Goal: Book appointment/travel/reservation

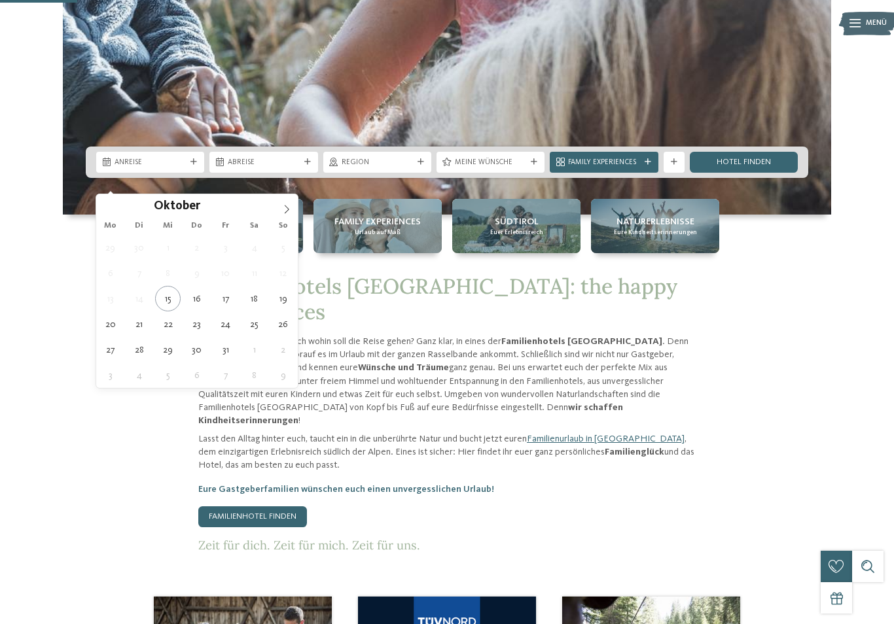
click at [292, 209] on span at bounding box center [286, 205] width 22 height 22
click at [287, 215] on span at bounding box center [286, 205] width 22 height 22
click at [292, 205] on span at bounding box center [286, 205] width 22 height 22
type input "****"
type div "03.01.2026"
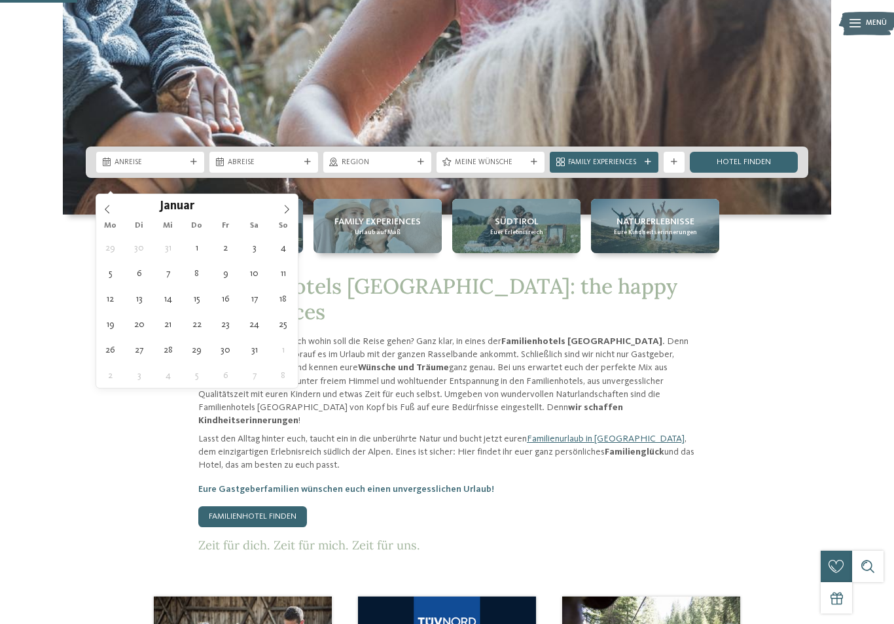
type input "****"
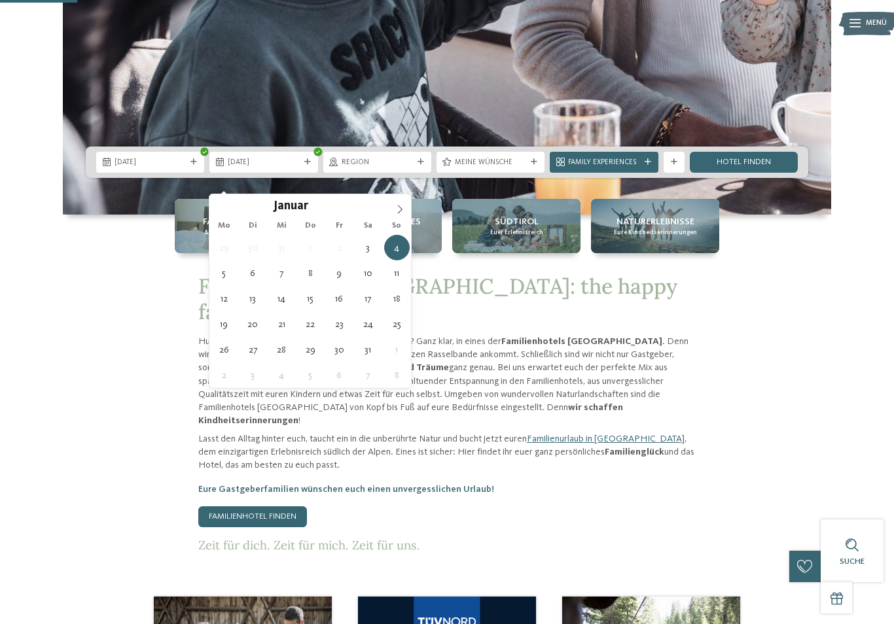
type div "06.01.2026"
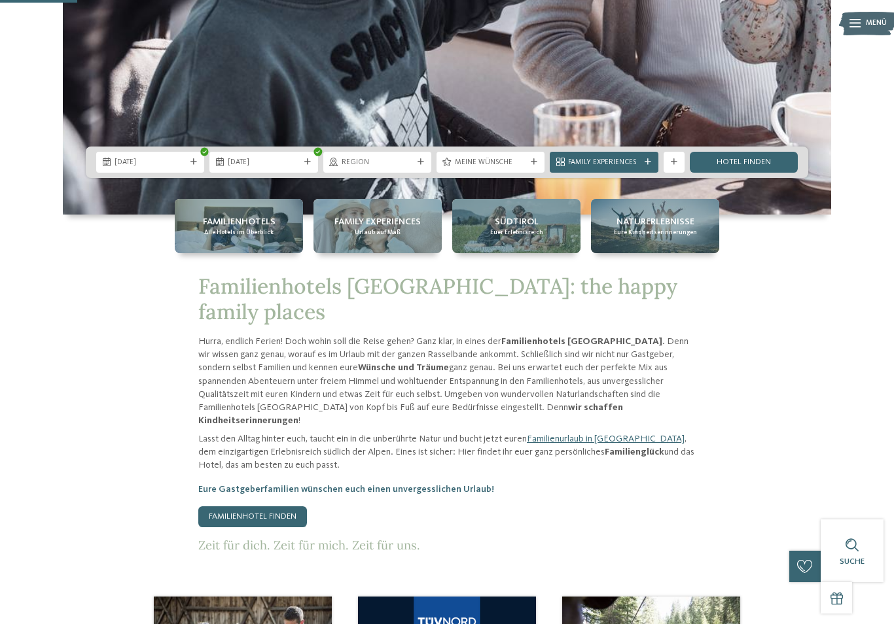
click at [414, 167] on div "Region" at bounding box center [377, 161] width 77 height 11
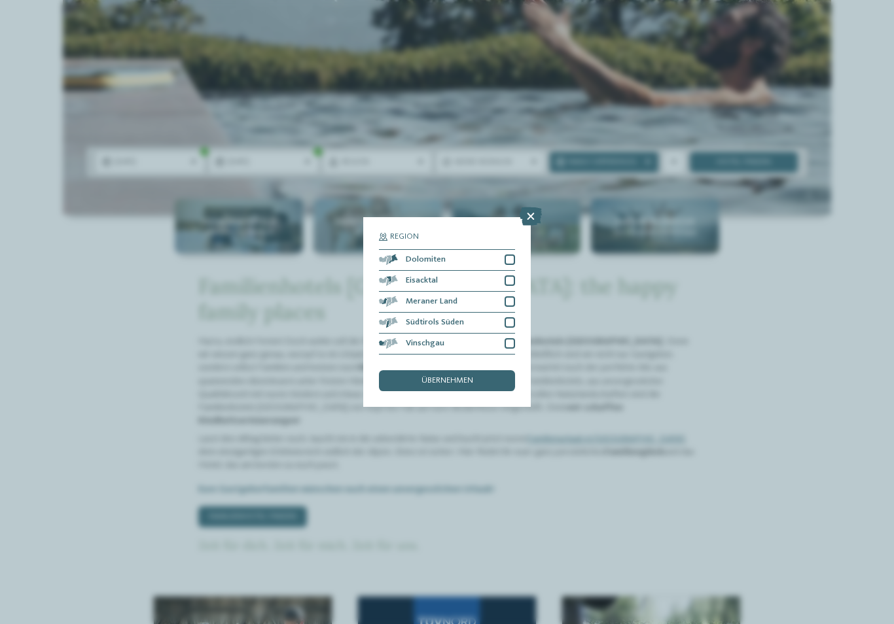
click at [536, 207] on icon at bounding box center [530, 216] width 22 height 18
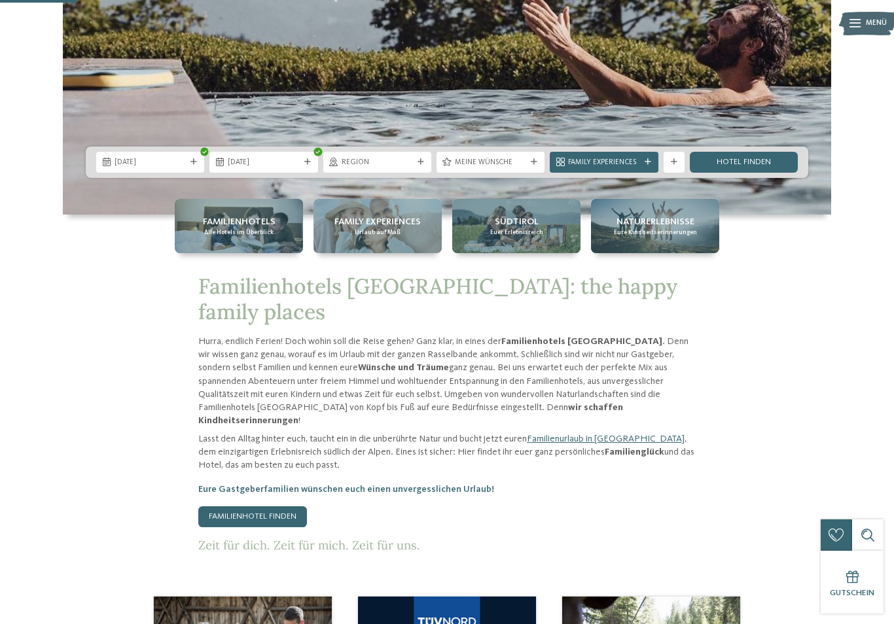
click at [532, 165] on icon at bounding box center [533, 162] width 7 height 7
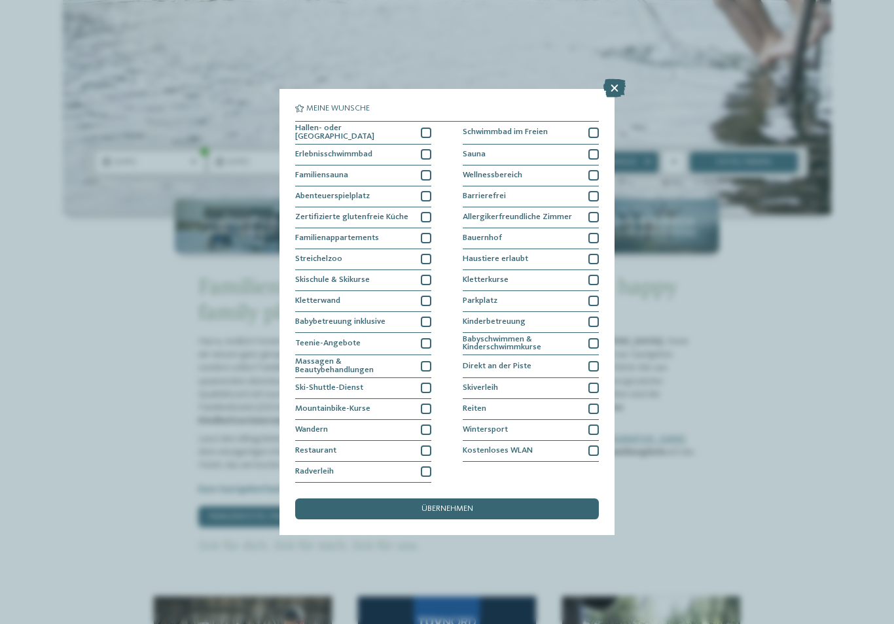
click at [428, 149] on div at bounding box center [426, 154] width 10 height 10
click at [597, 425] on div at bounding box center [593, 430] width 10 height 10
click at [499, 498] on div "übernehmen" at bounding box center [447, 508] width 304 height 21
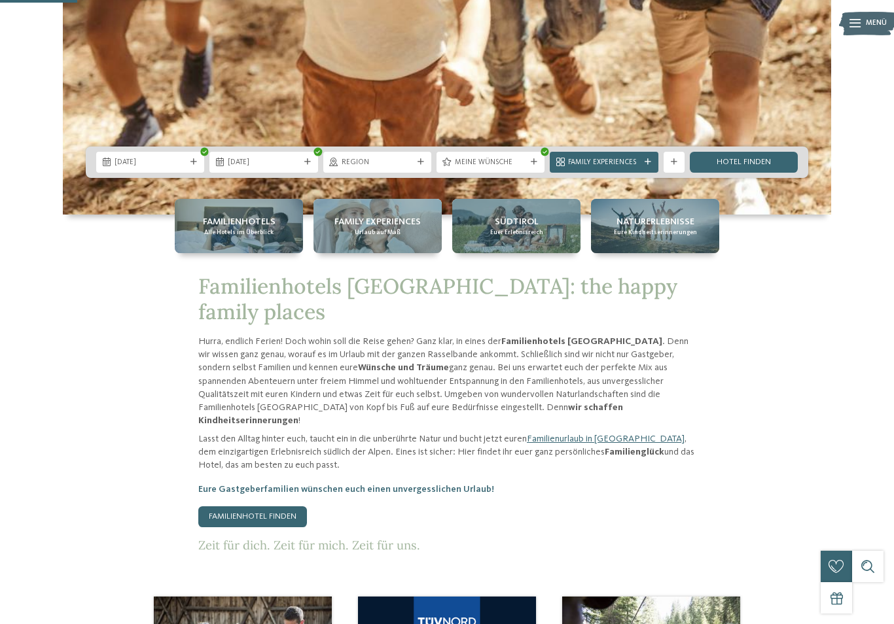
click at [769, 173] on link "Hotel finden" at bounding box center [743, 162] width 108 height 21
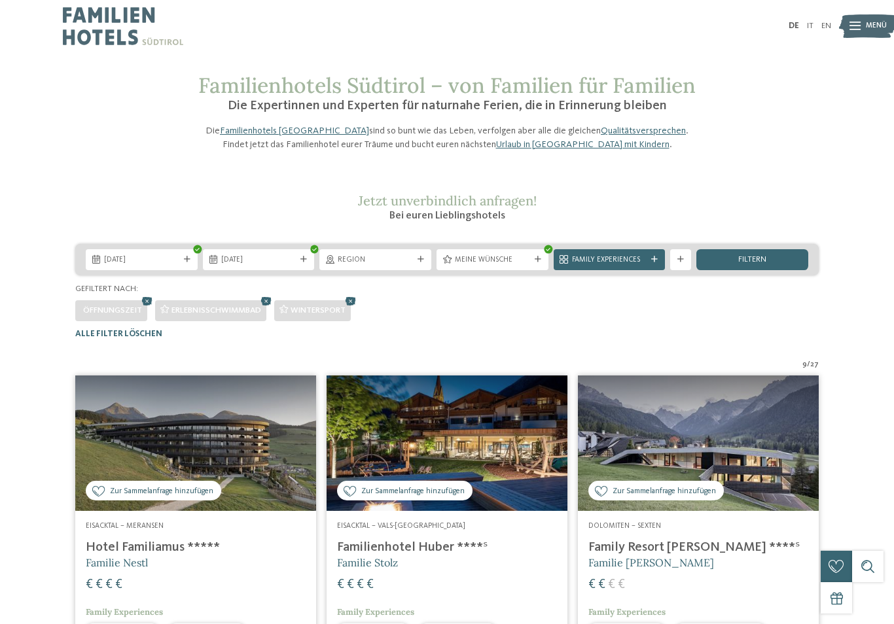
click at [649, 263] on div at bounding box center [654, 259] width 10 height 7
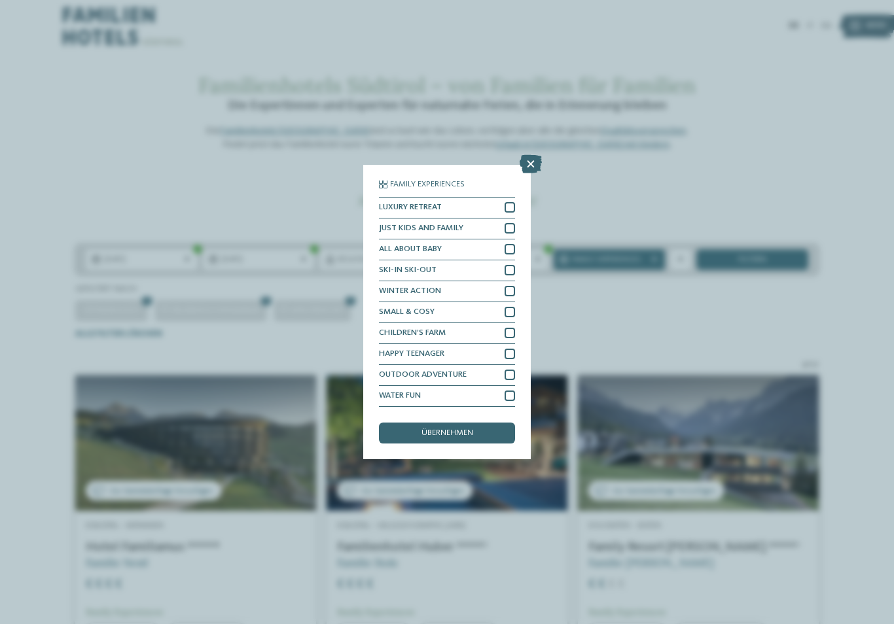
click at [508, 223] on div at bounding box center [509, 228] width 10 height 10
click at [508, 265] on div at bounding box center [509, 270] width 10 height 10
click at [460, 429] on span "übernehmen" at bounding box center [447, 433] width 52 height 9
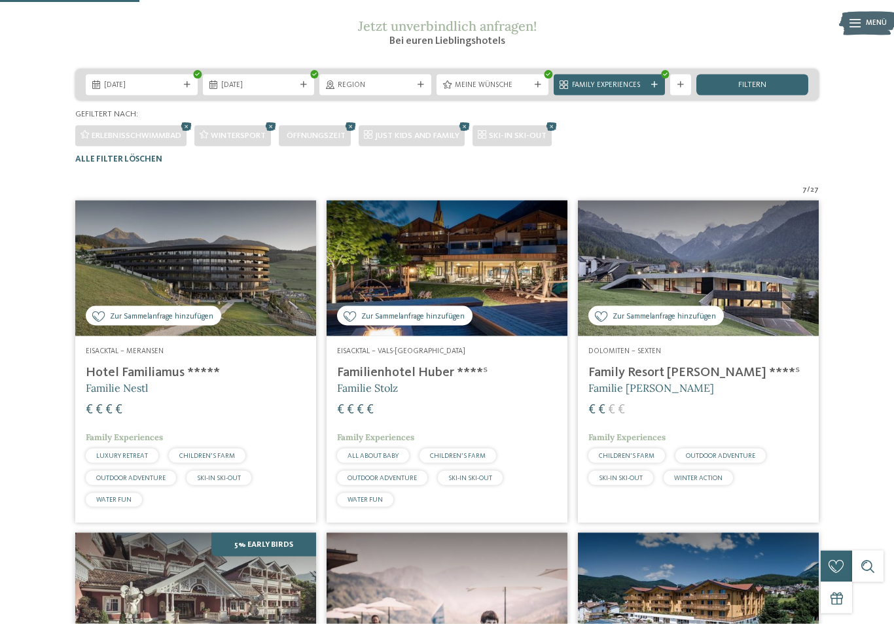
scroll to position [156, 0]
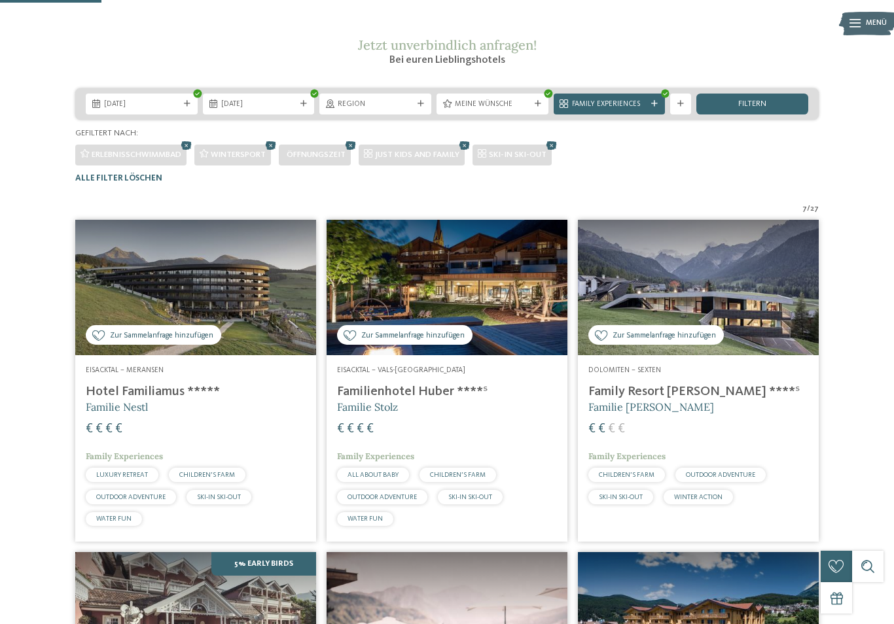
click at [653, 114] on div "Family Experiences" at bounding box center [609, 104] width 112 height 21
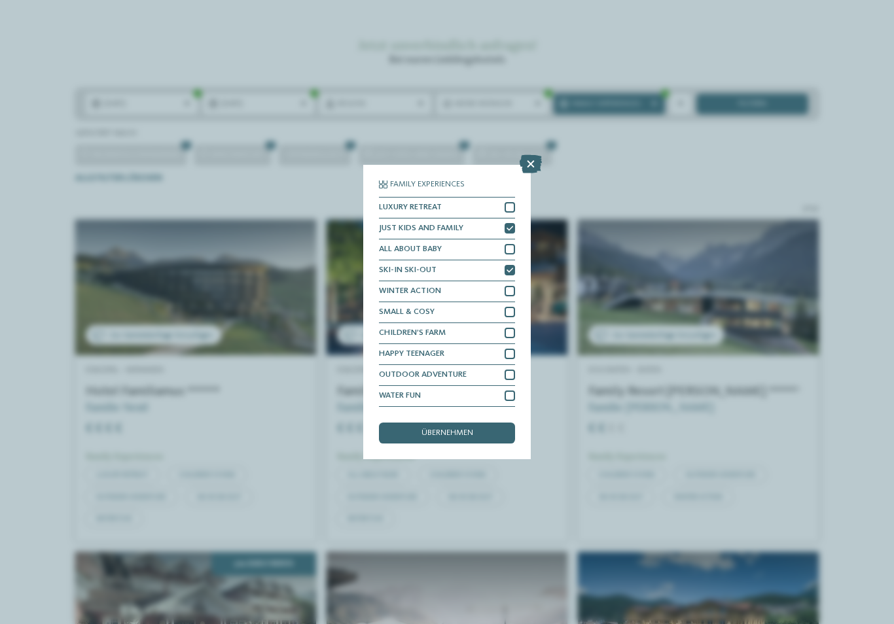
click at [508, 391] on div at bounding box center [509, 396] width 10 height 10
click at [483, 423] on div "übernehmen" at bounding box center [447, 433] width 136 height 21
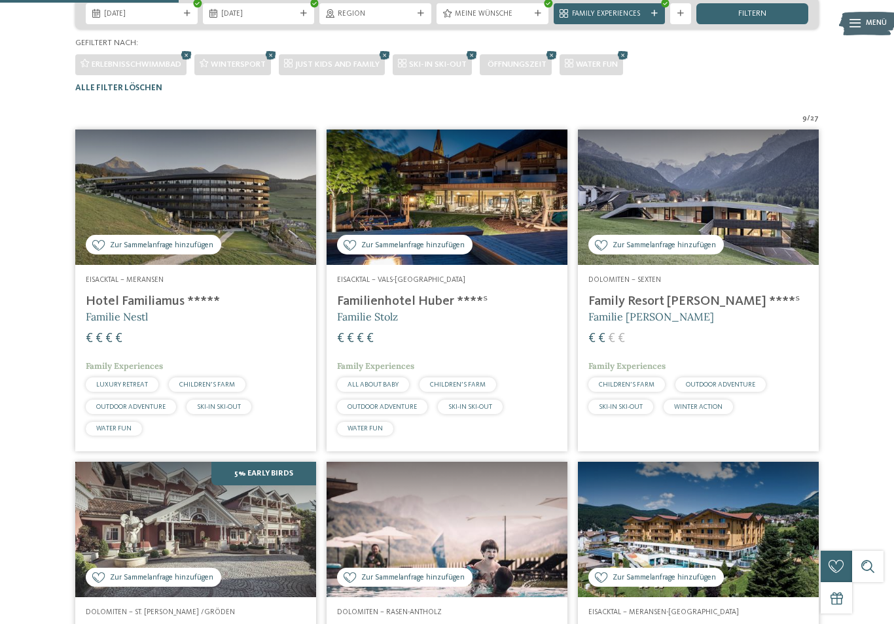
scroll to position [196, 0]
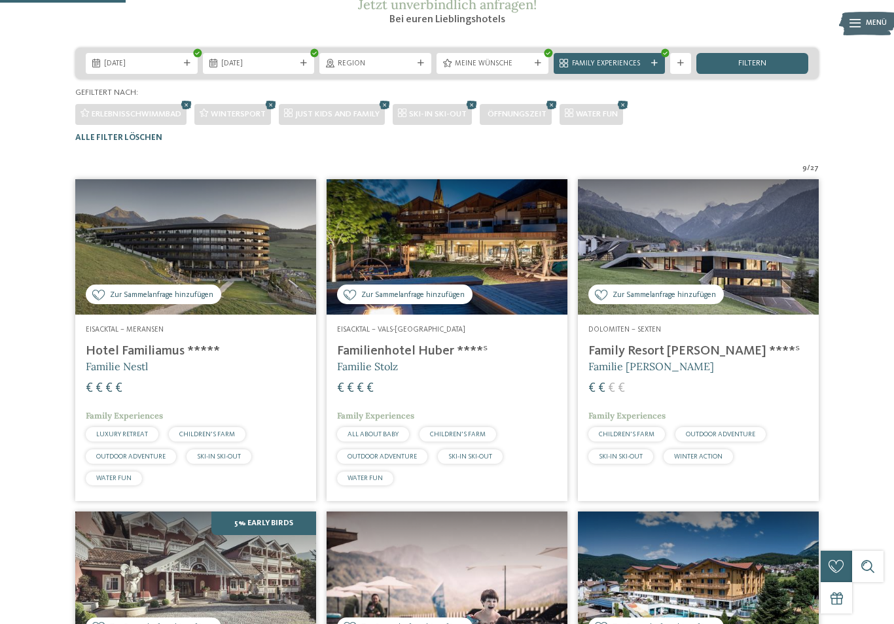
click at [646, 69] on span "Family Experiences" at bounding box center [609, 64] width 75 height 10
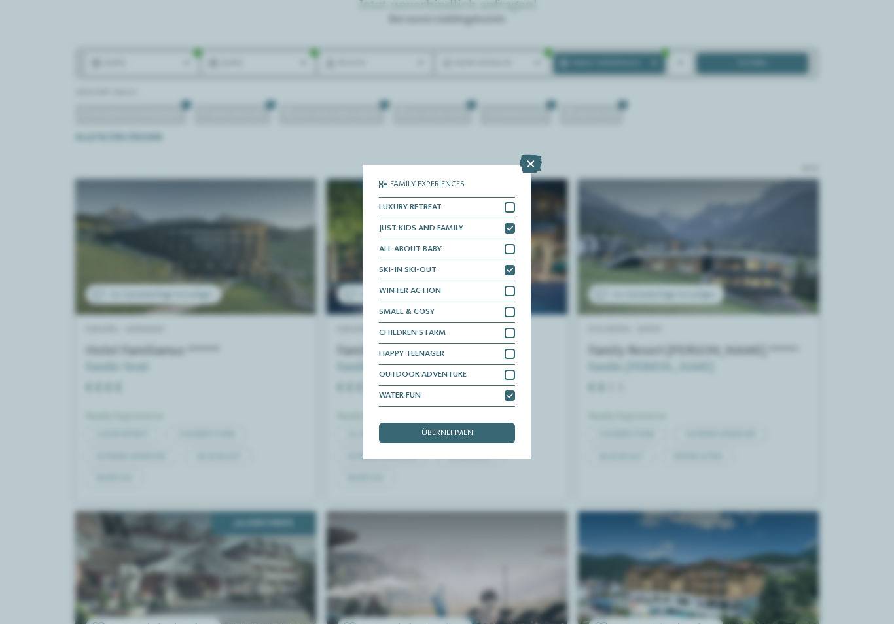
click at [512, 349] on div at bounding box center [509, 354] width 10 height 10
click at [481, 423] on div "übernehmen" at bounding box center [447, 433] width 136 height 21
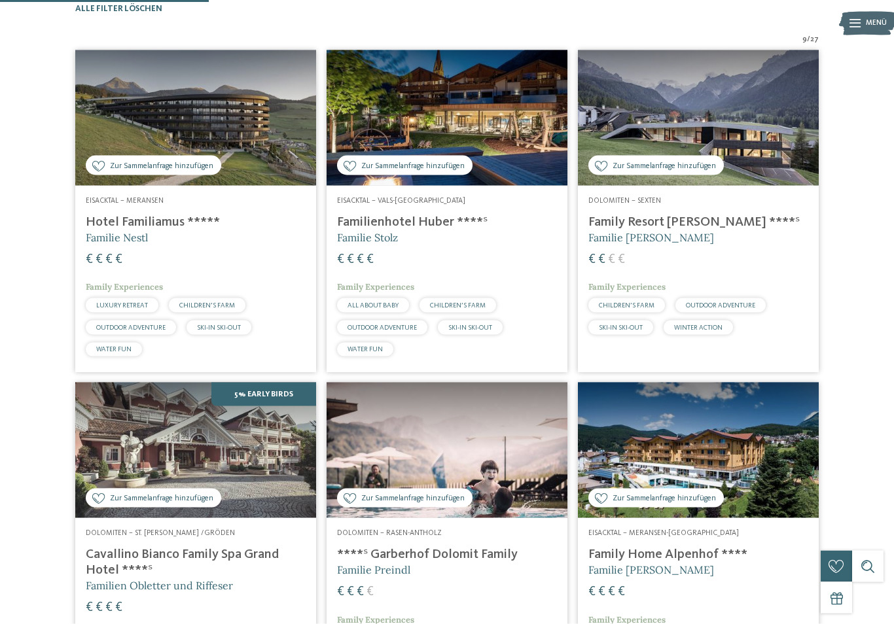
scroll to position [326, 0]
click at [254, 164] on img at bounding box center [195, 117] width 241 height 135
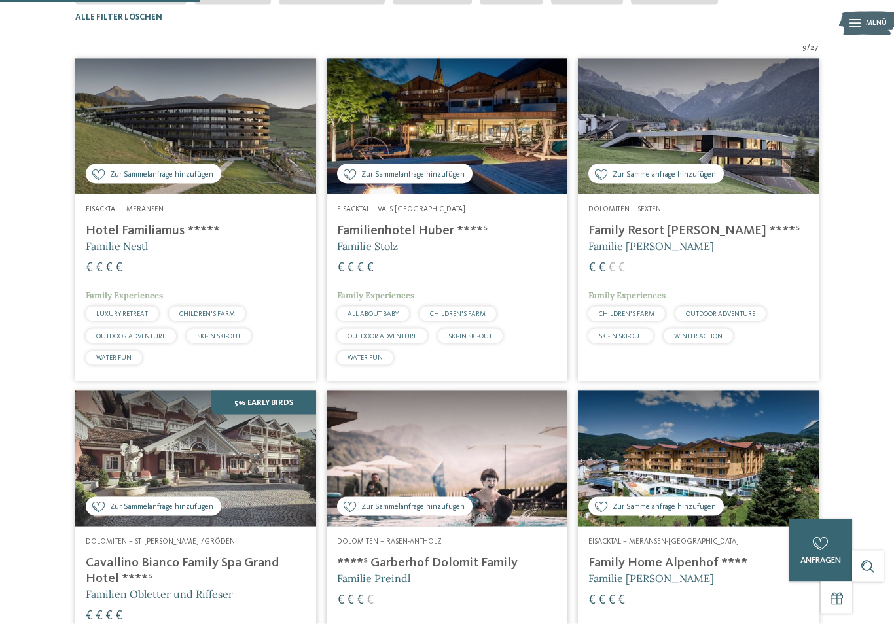
scroll to position [317, 0]
click at [529, 148] on img at bounding box center [446, 125] width 241 height 135
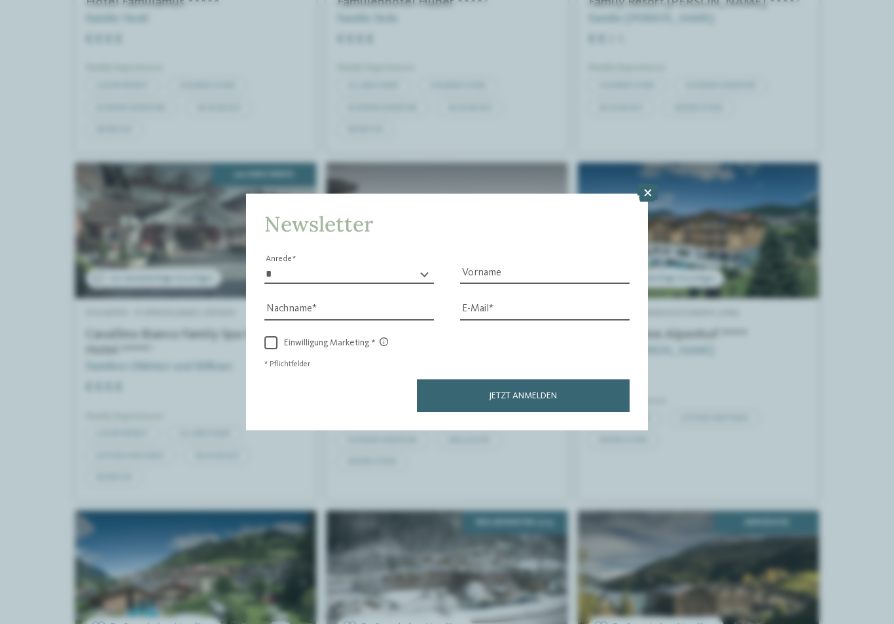
scroll to position [548, 0]
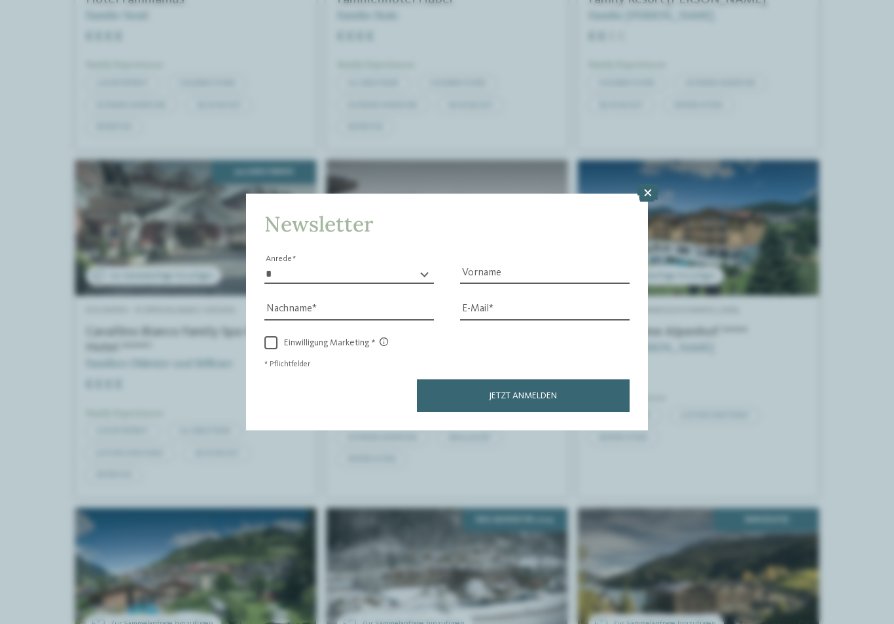
click at [640, 184] on icon at bounding box center [647, 193] width 22 height 18
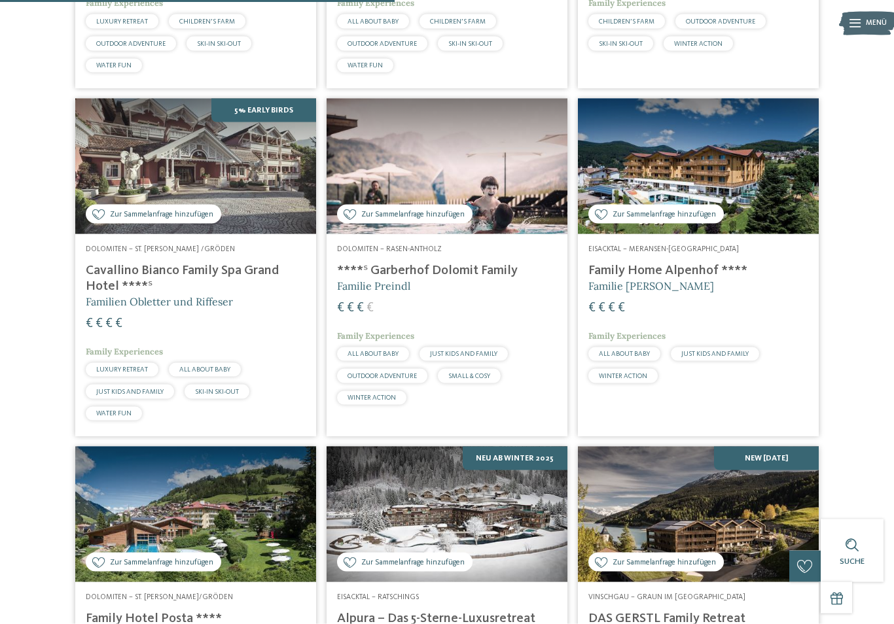
scroll to position [621, 0]
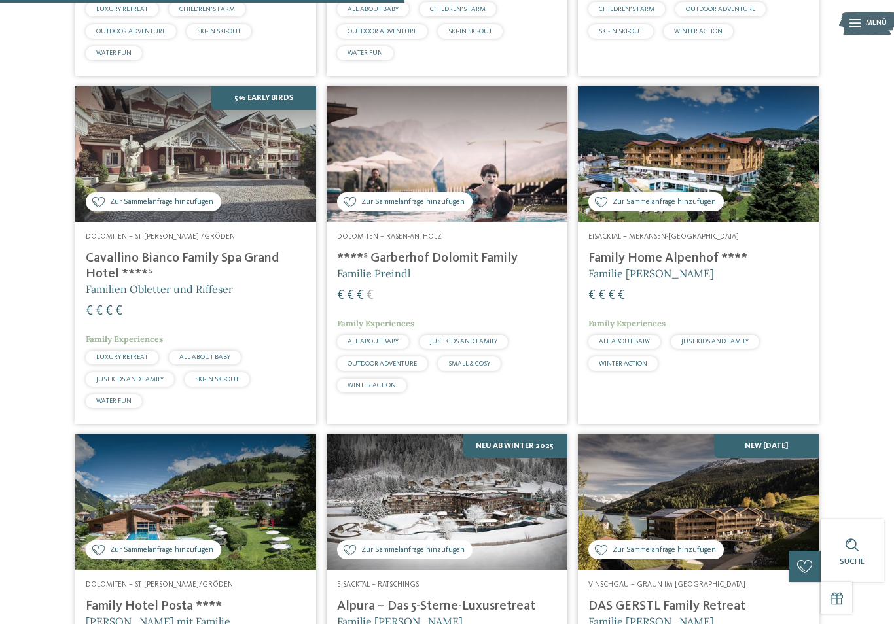
click at [528, 193] on img at bounding box center [446, 153] width 241 height 135
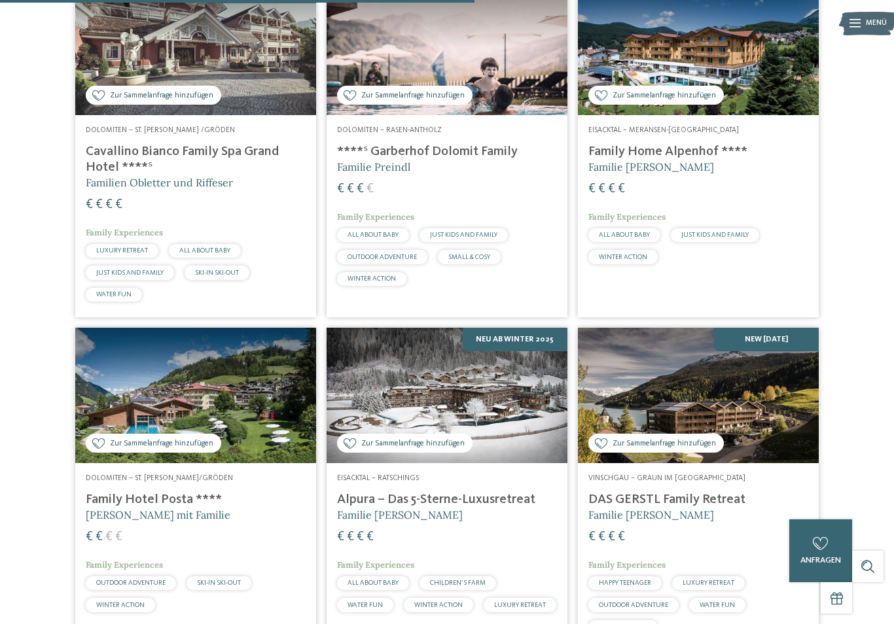
scroll to position [729, 0]
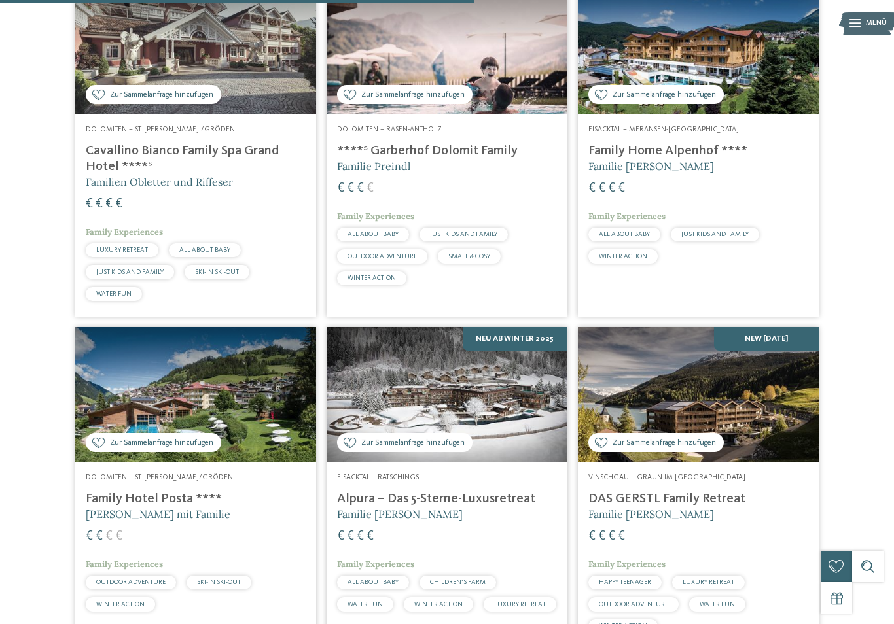
click at [742, 415] on img at bounding box center [698, 394] width 241 height 135
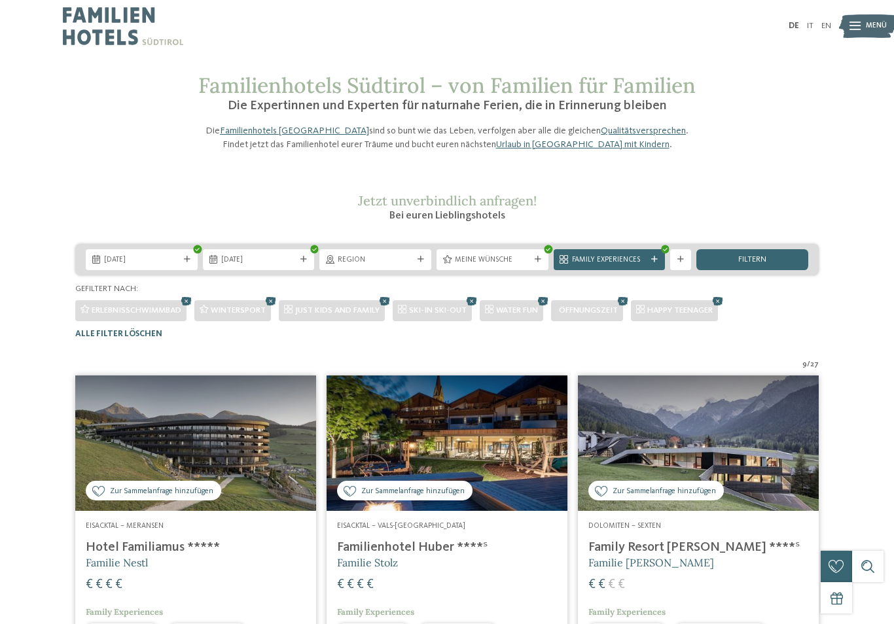
scroll to position [0, 0]
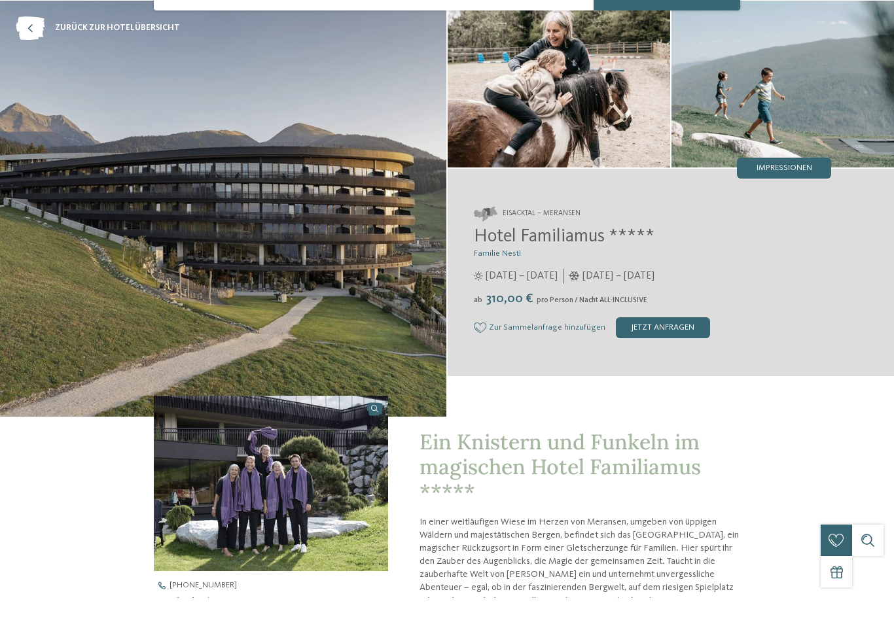
scroll to position [235, 0]
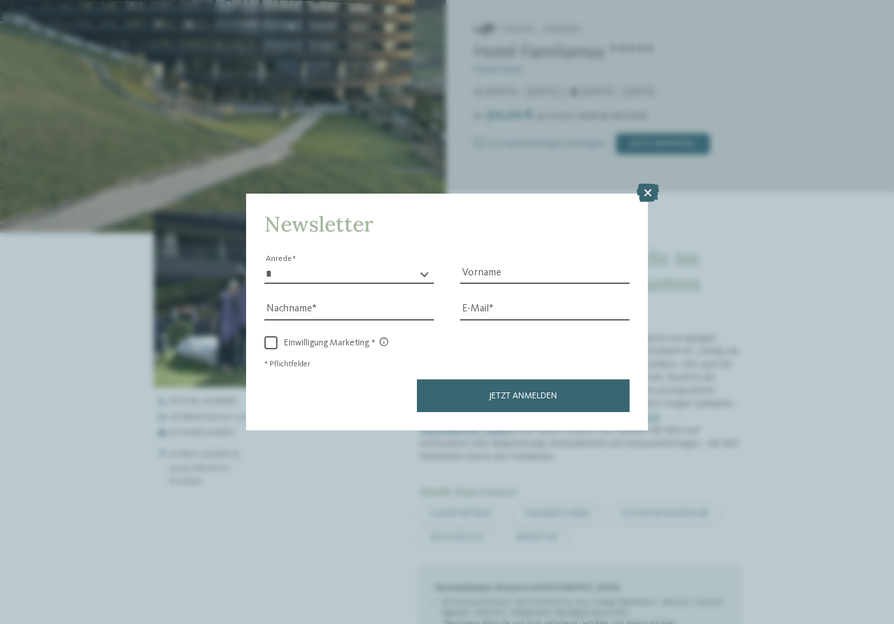
click at [644, 184] on icon at bounding box center [647, 193] width 22 height 18
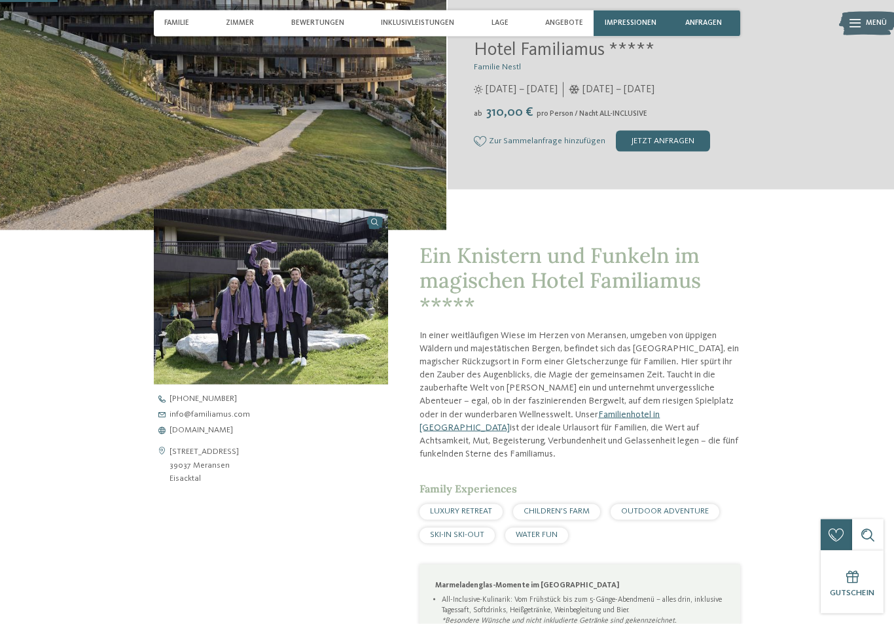
scroll to position [237, 0]
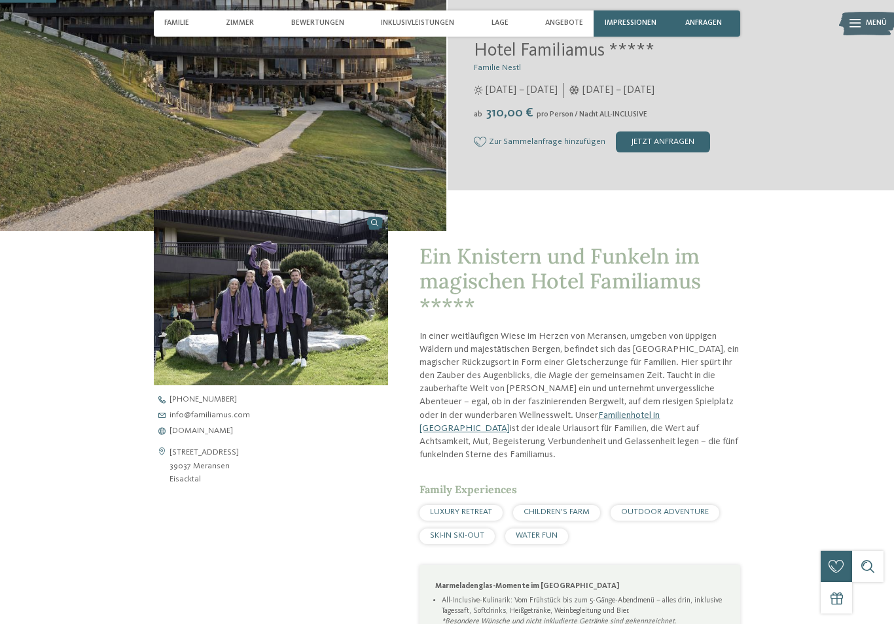
click at [216, 436] on span "www.familiamus.com" at bounding box center [200, 431] width 63 height 9
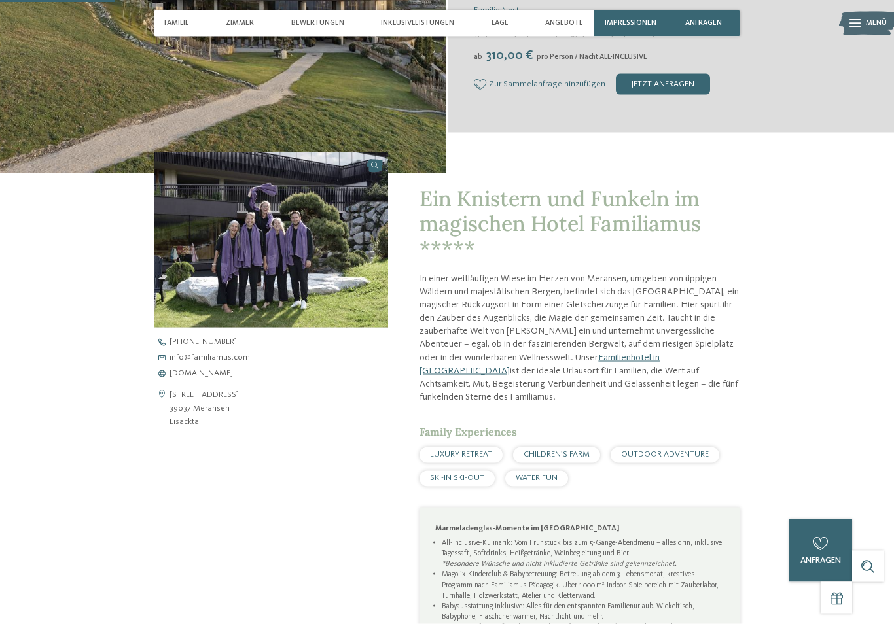
scroll to position [0, 0]
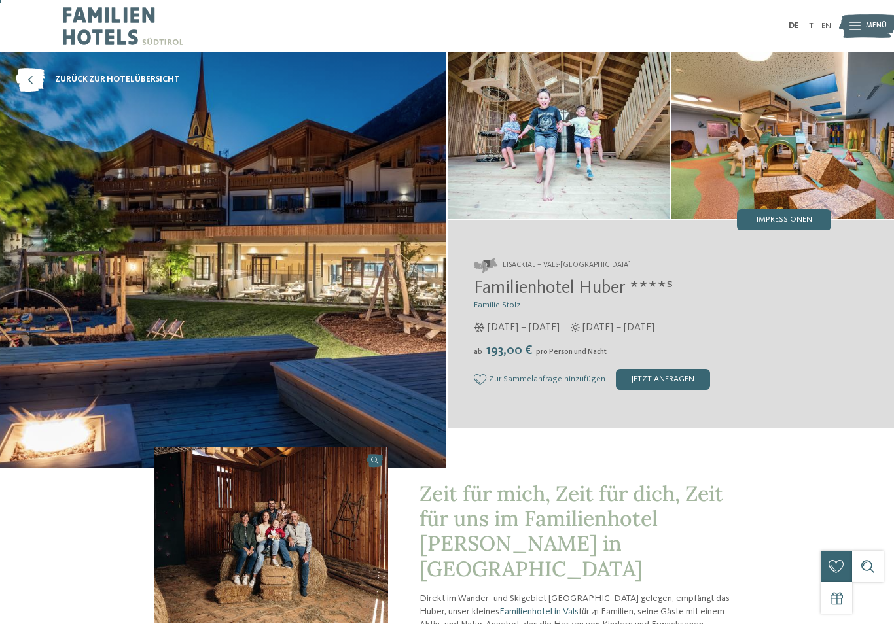
scroll to position [1, 0]
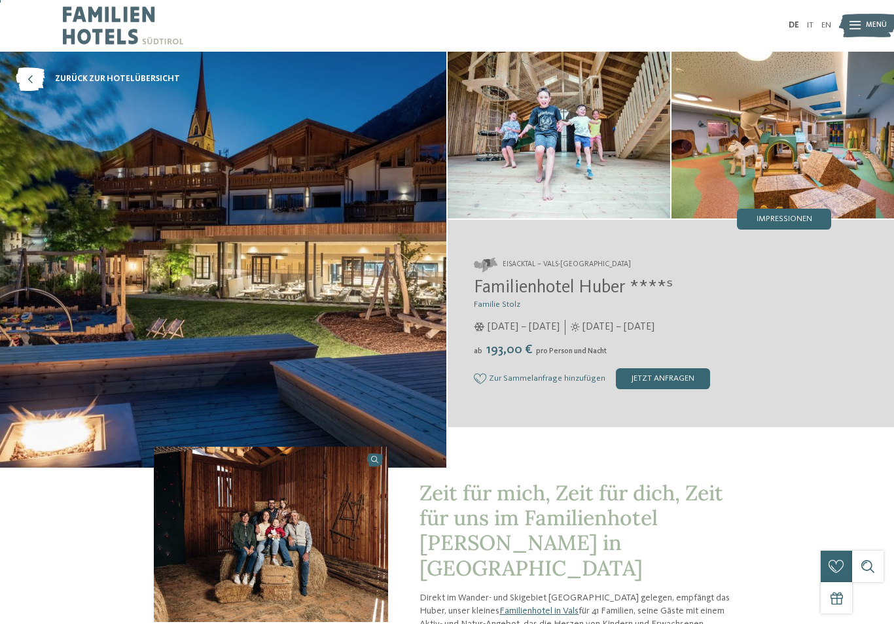
click at [817, 201] on img at bounding box center [782, 135] width 222 height 167
click at [806, 217] on span "Impressionen" at bounding box center [784, 219] width 56 height 9
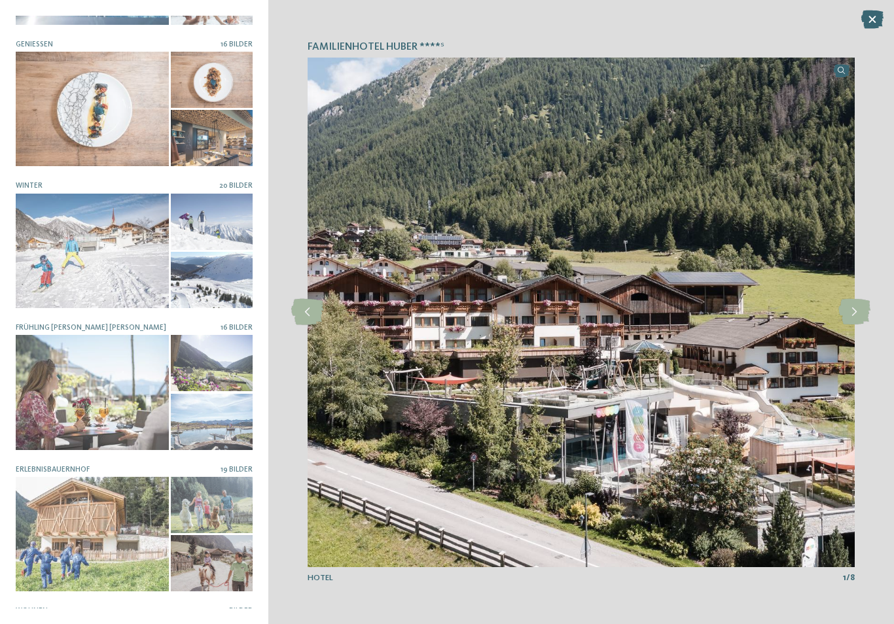
scroll to position [399, 0]
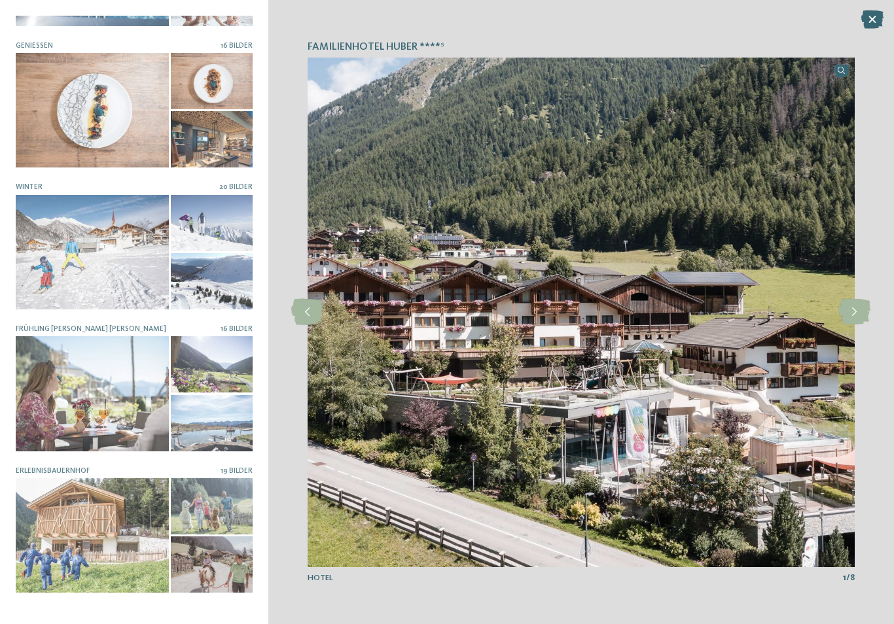
click at [856, 321] on icon at bounding box center [854, 312] width 32 height 26
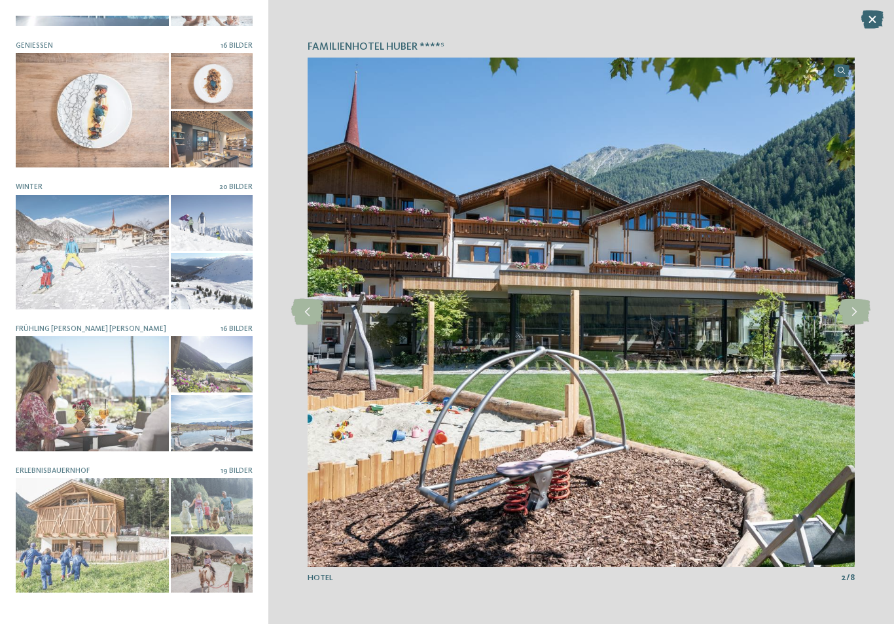
click at [851, 318] on icon at bounding box center [854, 312] width 32 height 26
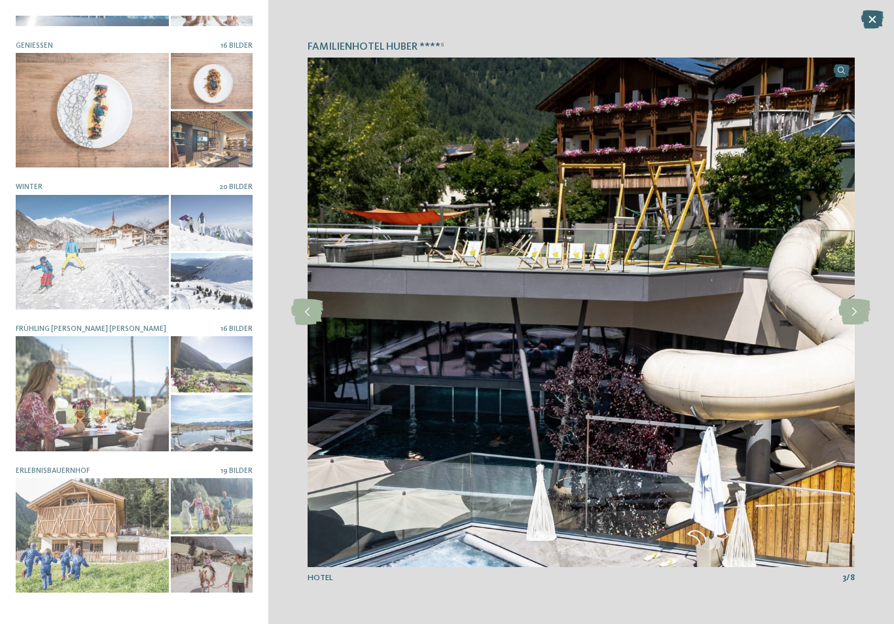
click at [854, 324] on icon at bounding box center [854, 312] width 32 height 26
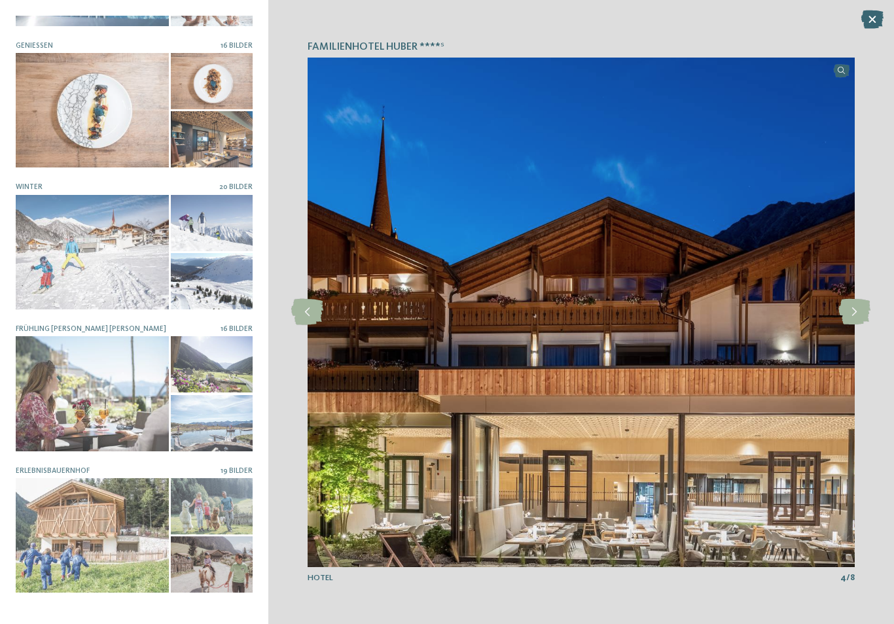
click at [851, 325] on icon at bounding box center [854, 312] width 32 height 26
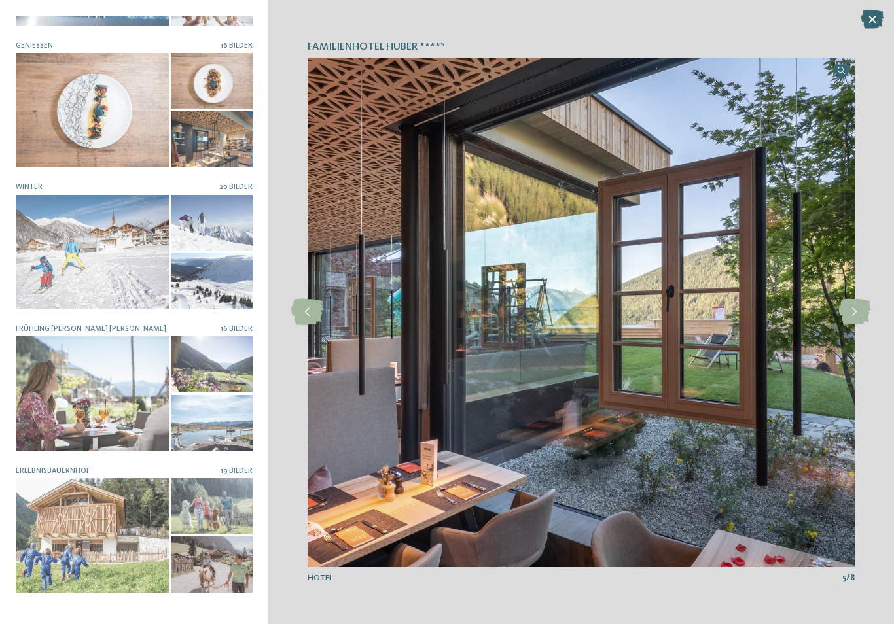
click at [852, 323] on icon at bounding box center [854, 312] width 32 height 26
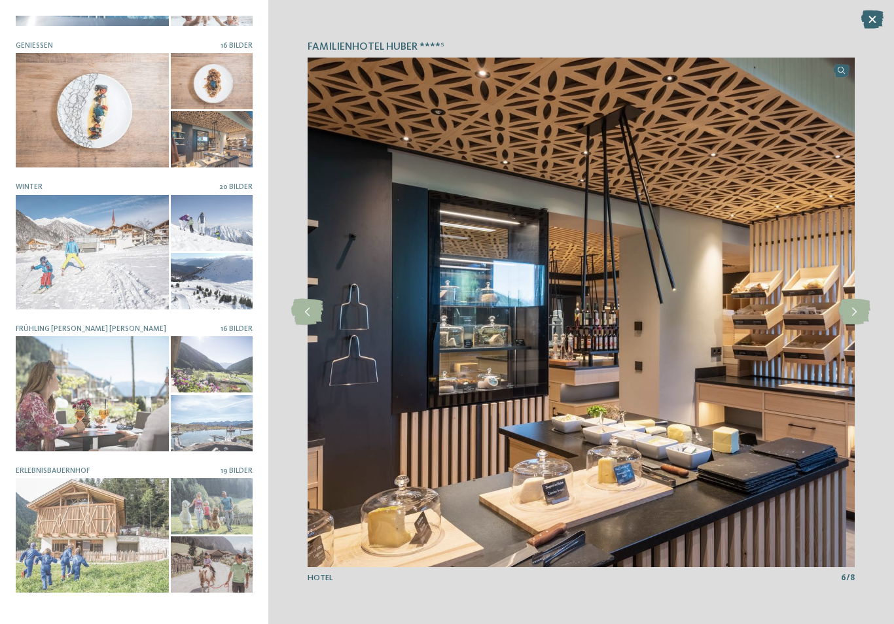
click at [854, 318] on icon at bounding box center [854, 312] width 32 height 26
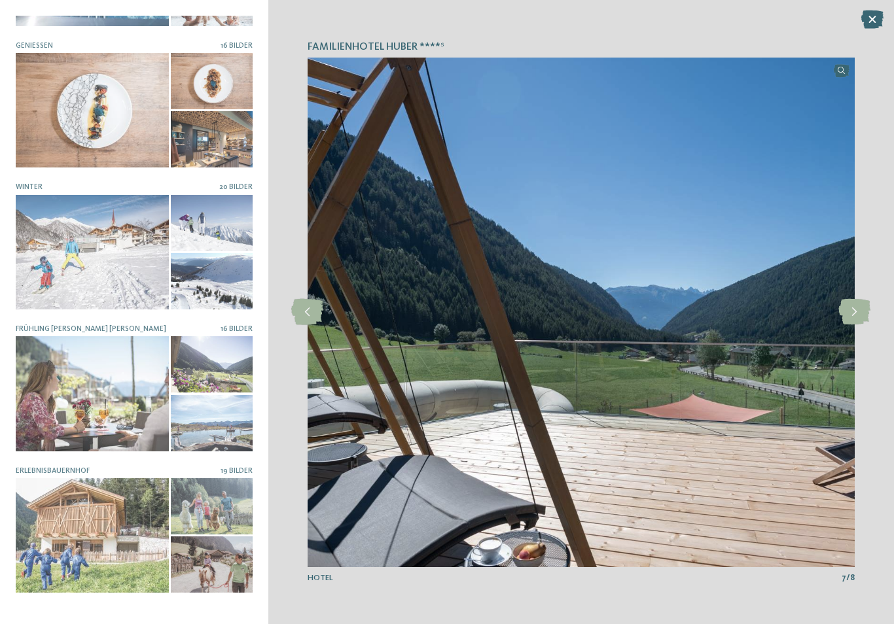
click at [852, 319] on icon at bounding box center [854, 312] width 32 height 26
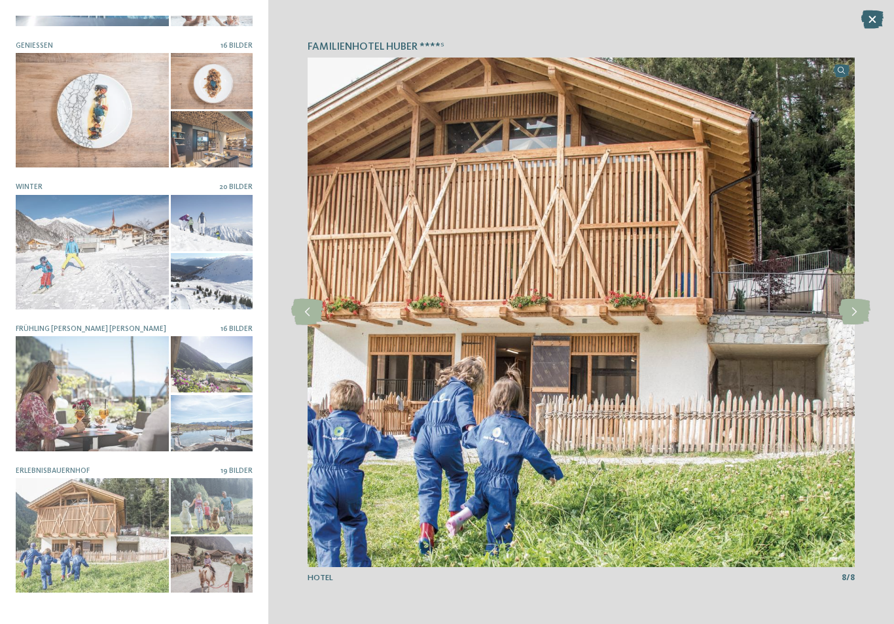
click at [852, 323] on icon at bounding box center [854, 312] width 32 height 26
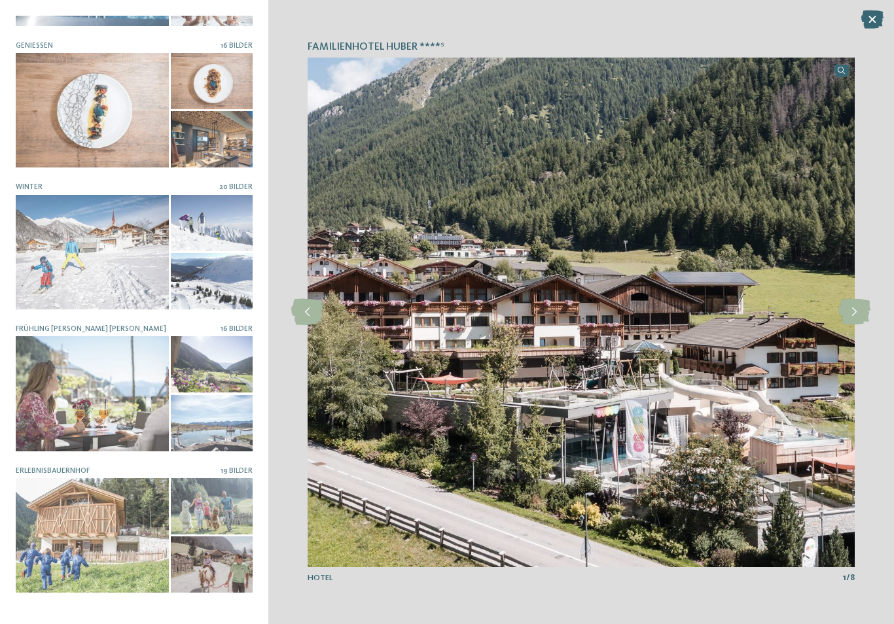
click at [854, 317] on icon at bounding box center [854, 312] width 32 height 26
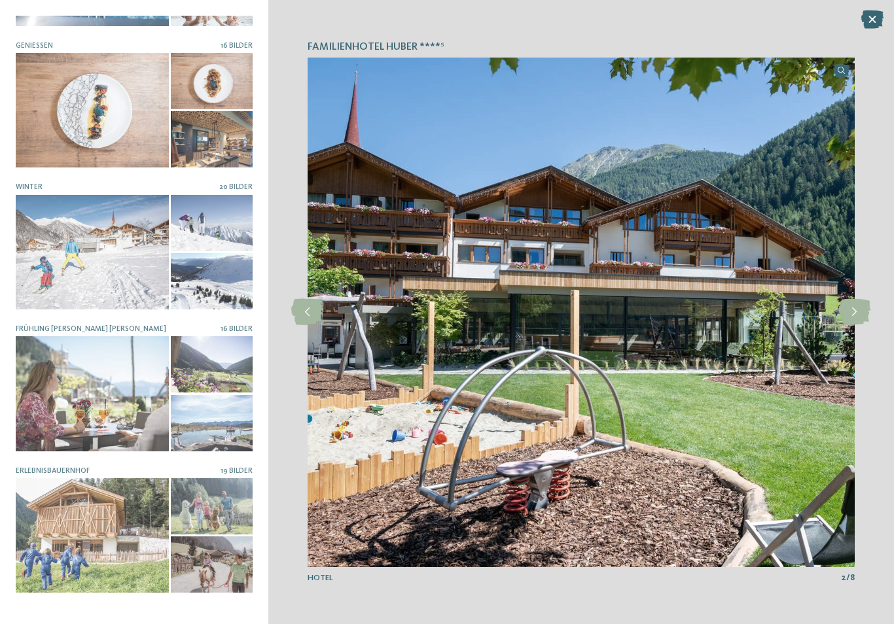
click at [852, 320] on icon at bounding box center [854, 312] width 32 height 26
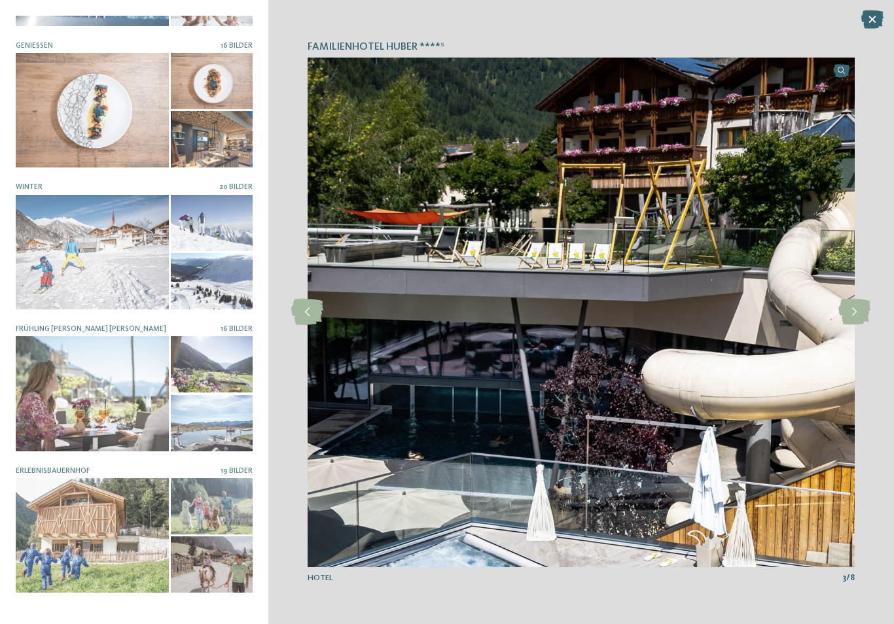
click at [871, 22] on icon at bounding box center [872, 19] width 22 height 18
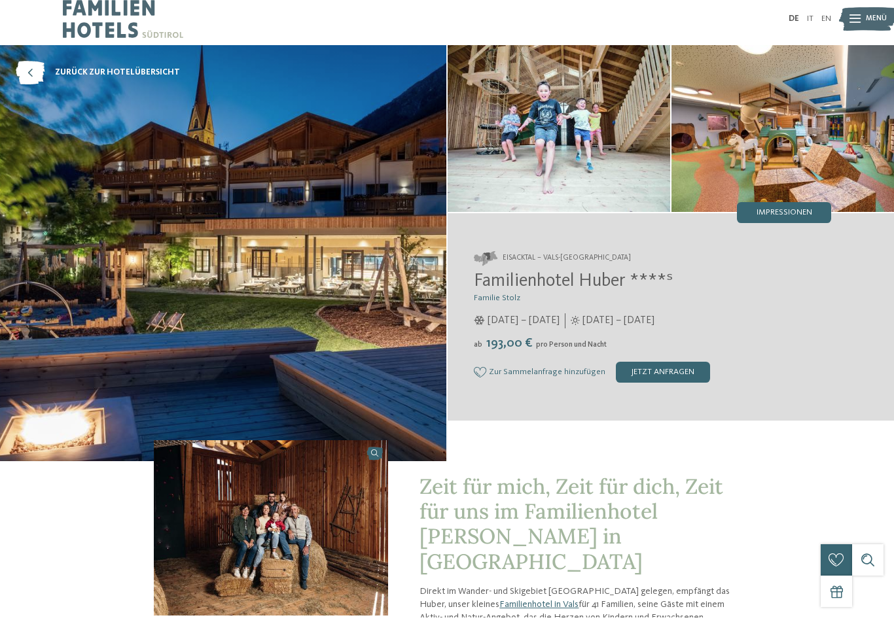
scroll to position [0, 0]
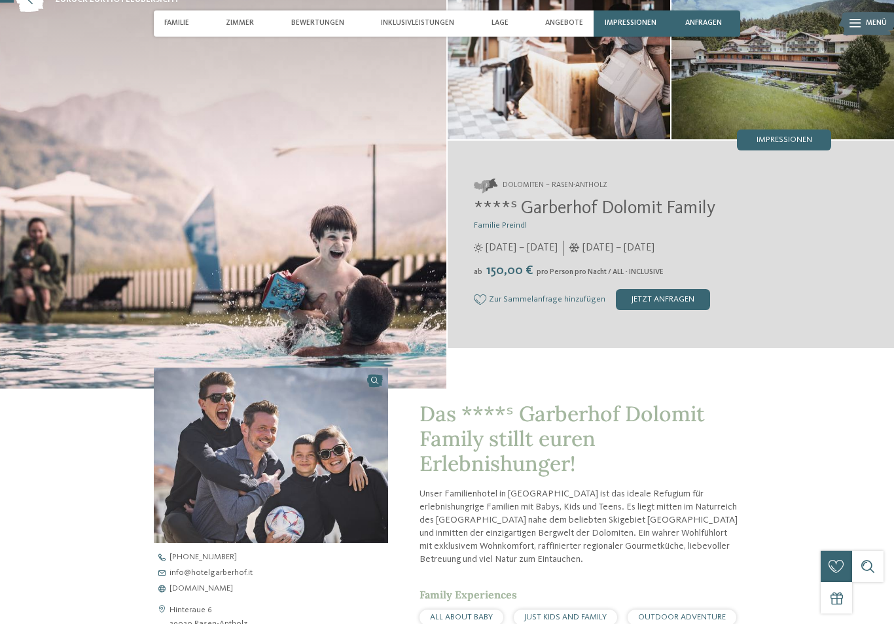
scroll to position [63, 0]
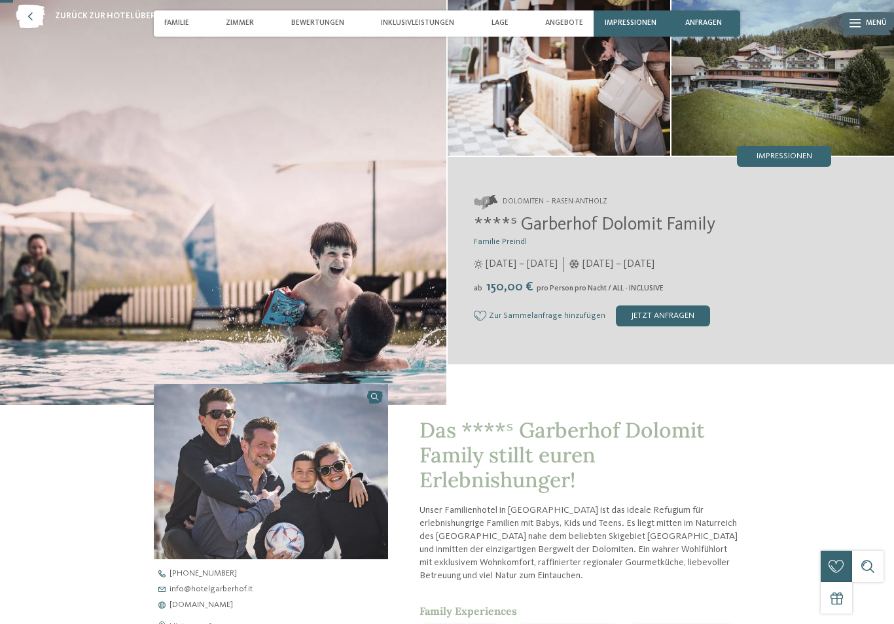
click at [814, 156] on div "Impressionen" at bounding box center [784, 156] width 94 height 21
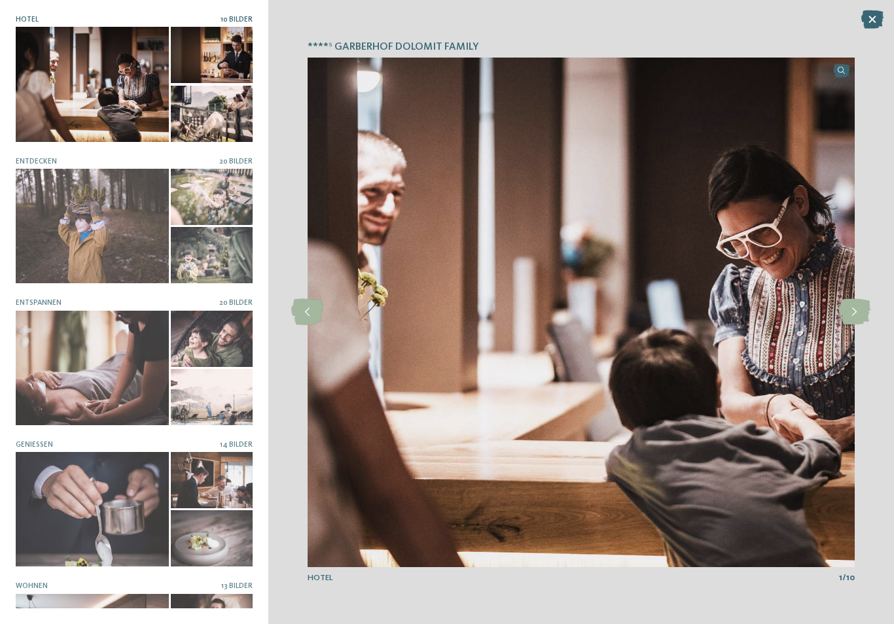
click at [853, 321] on icon at bounding box center [854, 312] width 32 height 26
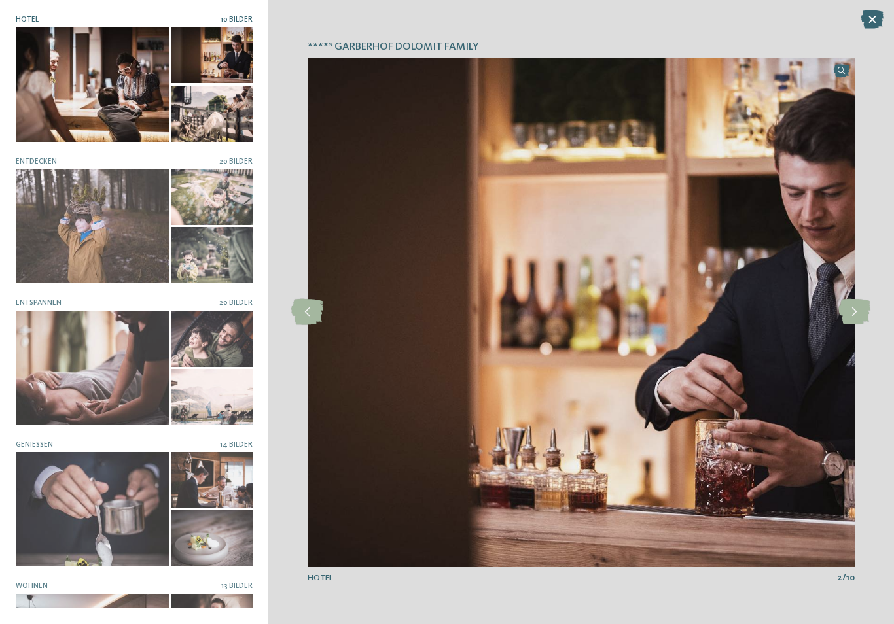
click at [855, 317] on icon at bounding box center [854, 312] width 32 height 26
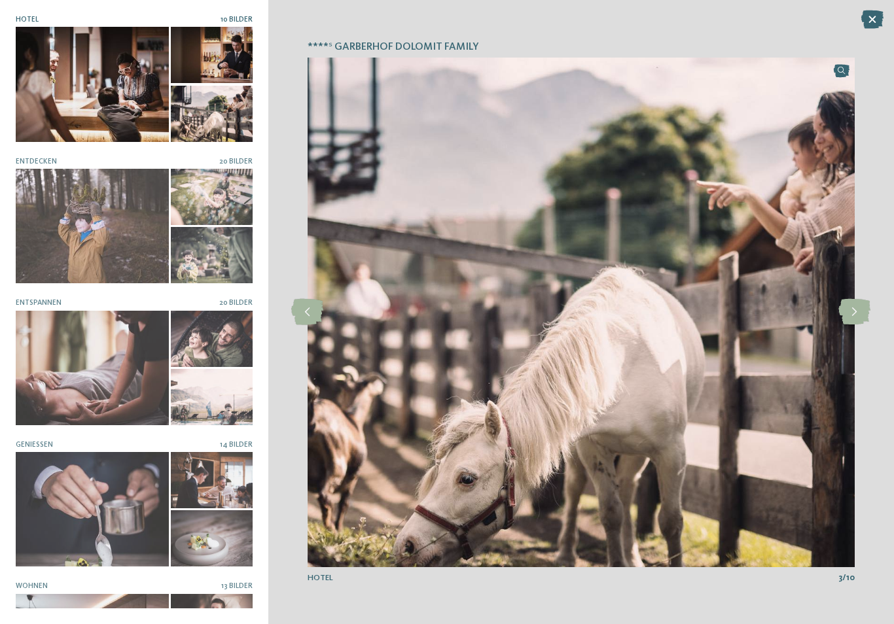
click at [852, 319] on icon at bounding box center [854, 312] width 32 height 26
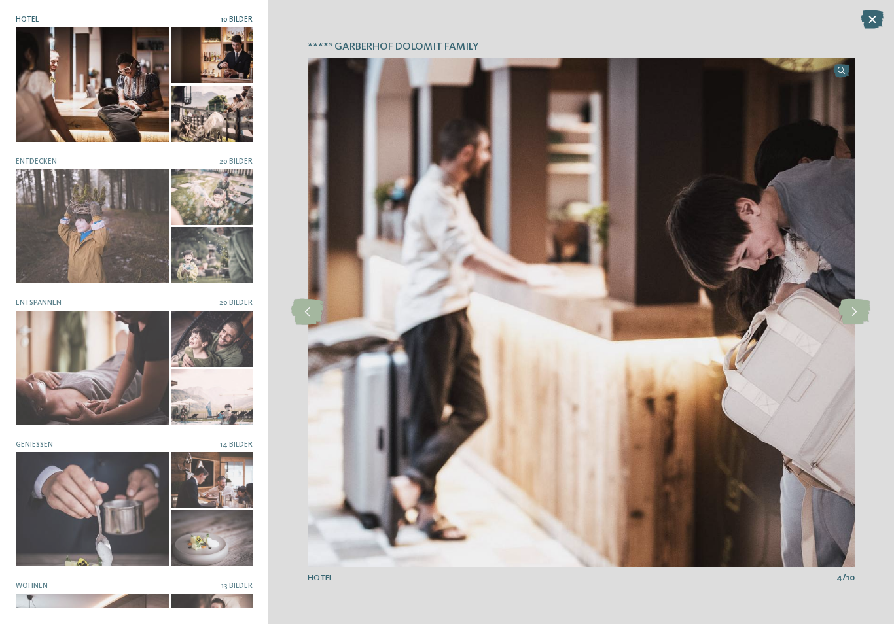
click at [852, 317] on icon at bounding box center [854, 312] width 32 height 26
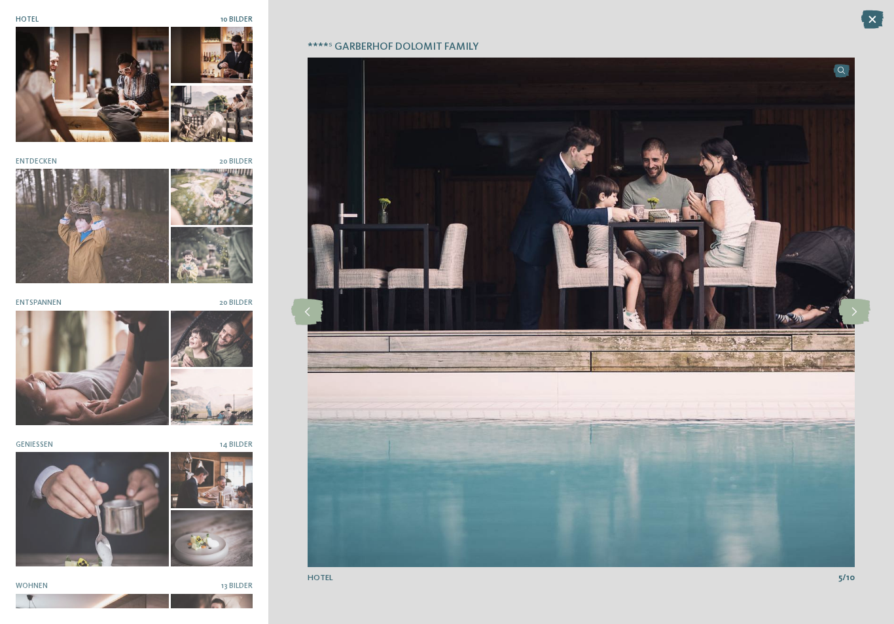
click at [851, 316] on icon at bounding box center [854, 312] width 32 height 26
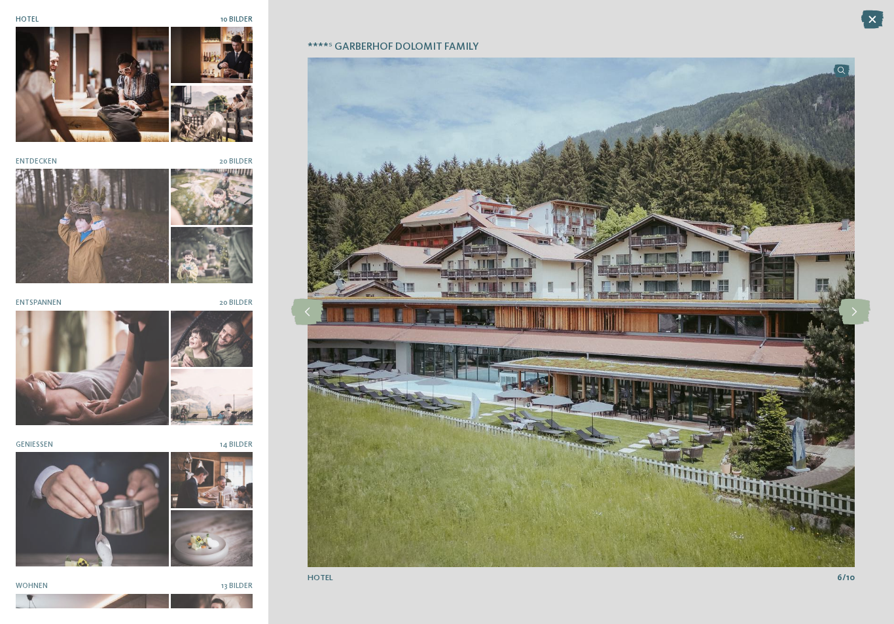
click at [851, 317] on icon at bounding box center [854, 312] width 32 height 26
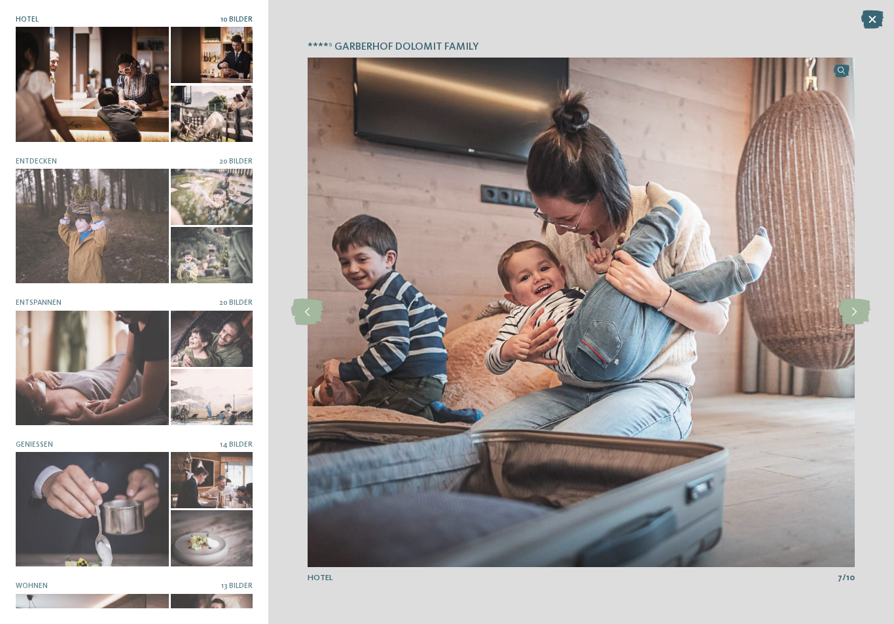
click at [851, 317] on icon at bounding box center [854, 312] width 32 height 26
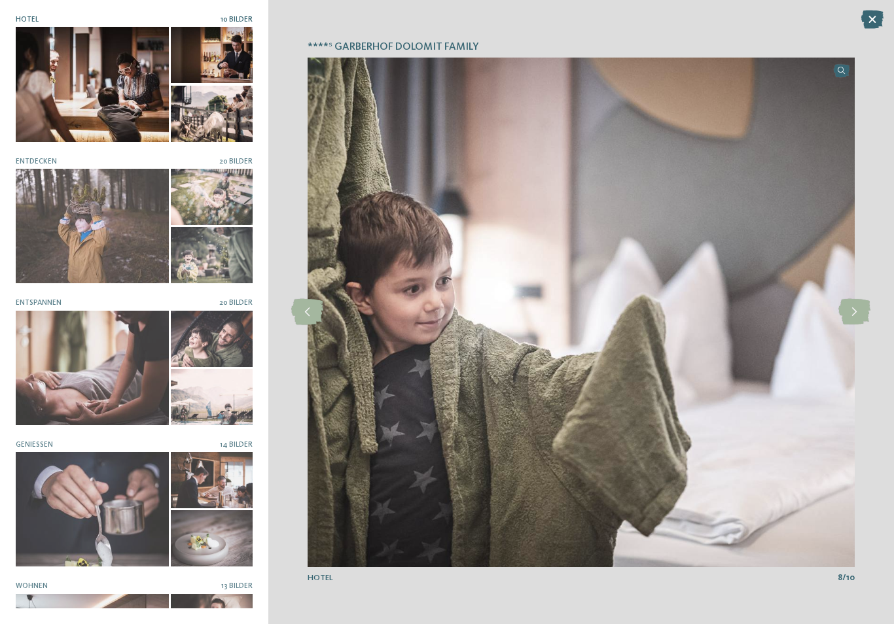
click at [851, 319] on icon at bounding box center [854, 312] width 32 height 26
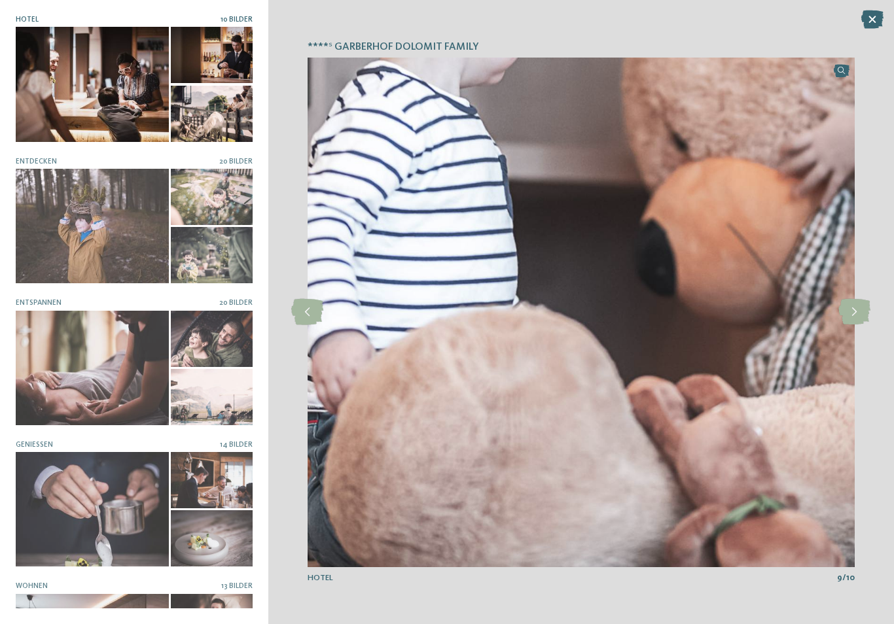
click at [852, 318] on icon at bounding box center [854, 312] width 32 height 26
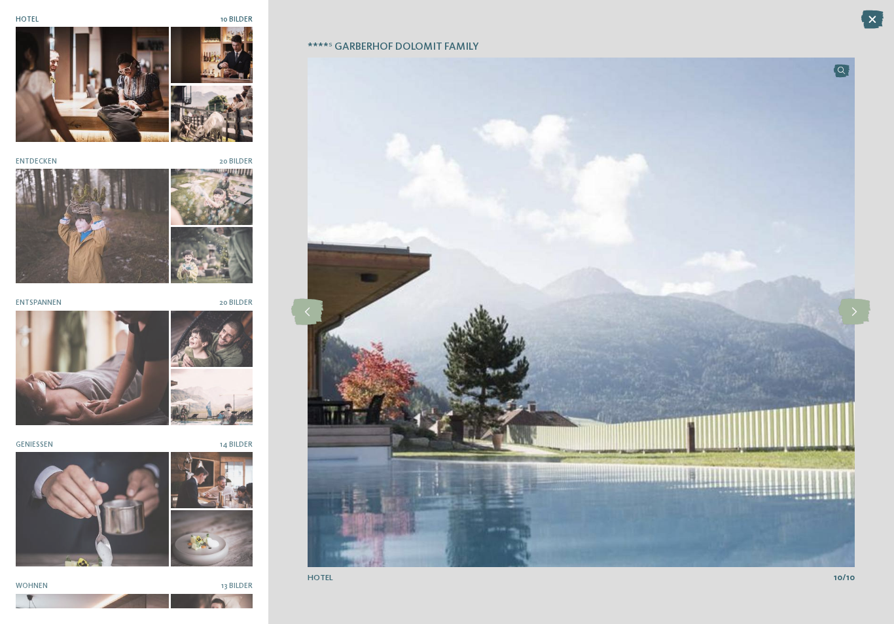
click at [852, 317] on icon at bounding box center [854, 312] width 32 height 26
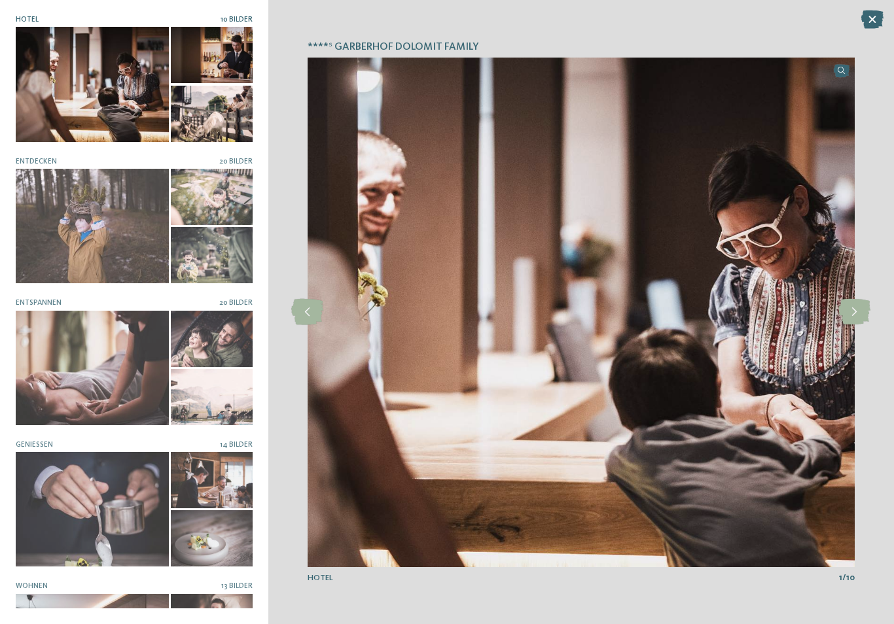
click at [854, 315] on icon at bounding box center [854, 312] width 32 height 26
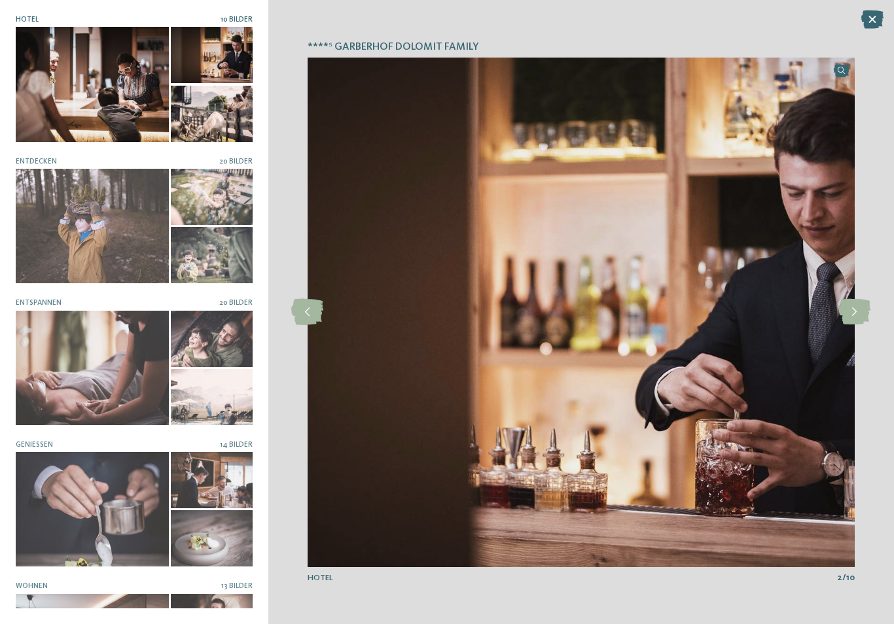
click at [856, 313] on icon at bounding box center [854, 312] width 32 height 26
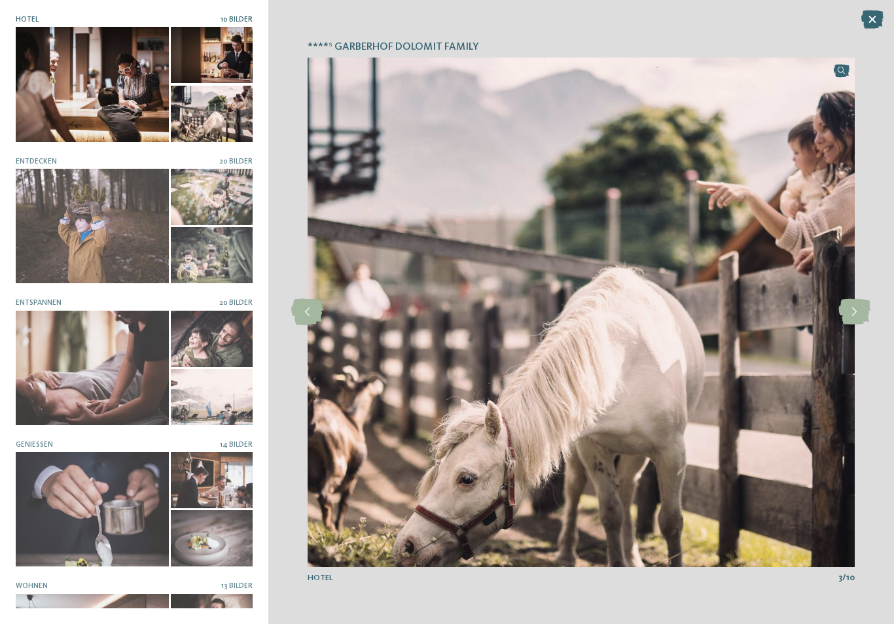
click at [870, 18] on icon at bounding box center [872, 19] width 22 height 18
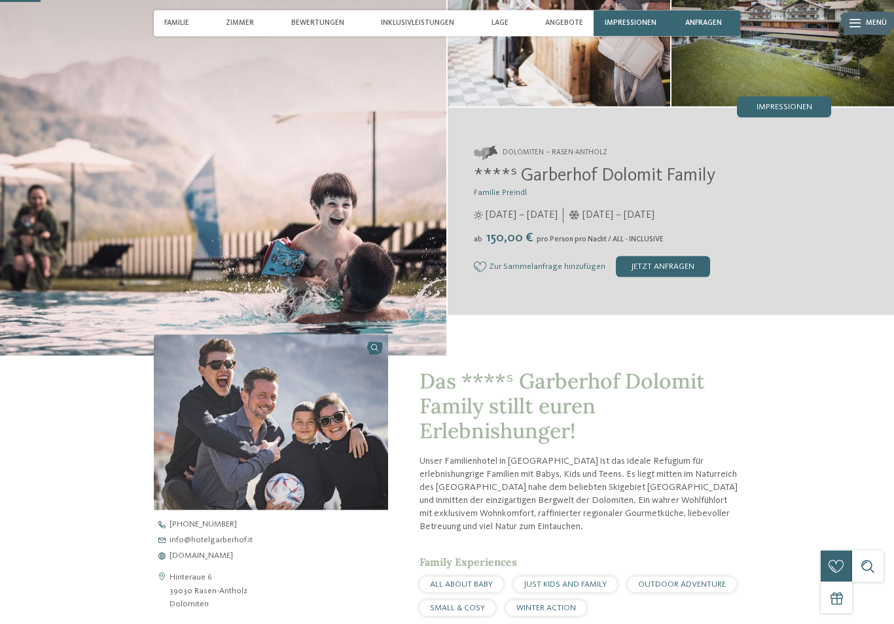
scroll to position [0, 0]
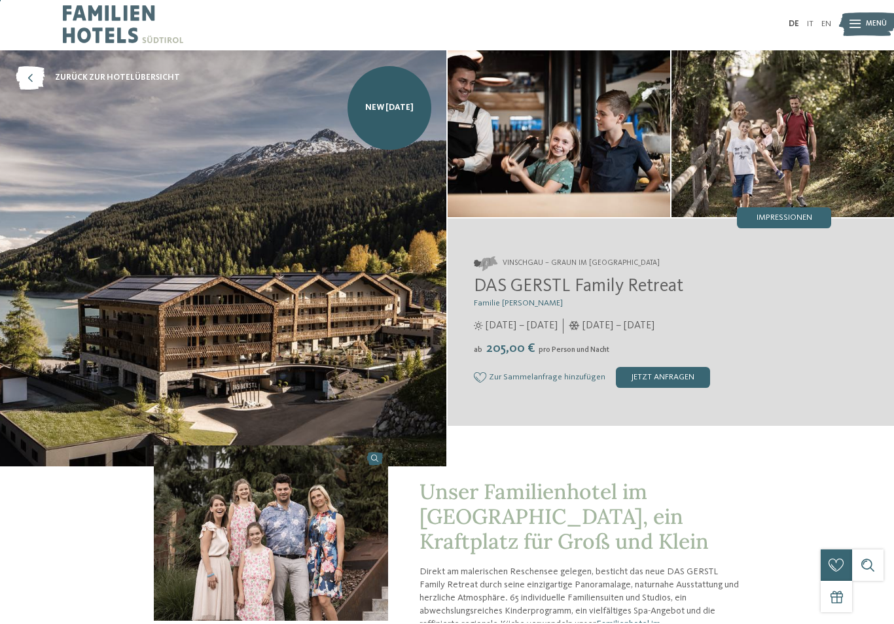
scroll to position [1, 0]
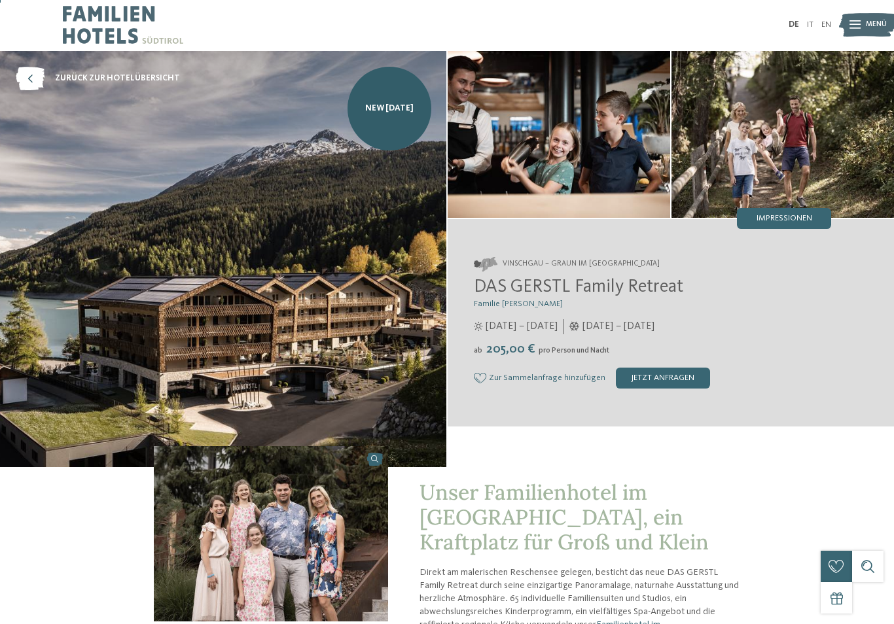
click at [805, 206] on img at bounding box center [782, 134] width 222 height 167
click at [789, 228] on div "Impressionen" at bounding box center [784, 218] width 94 height 21
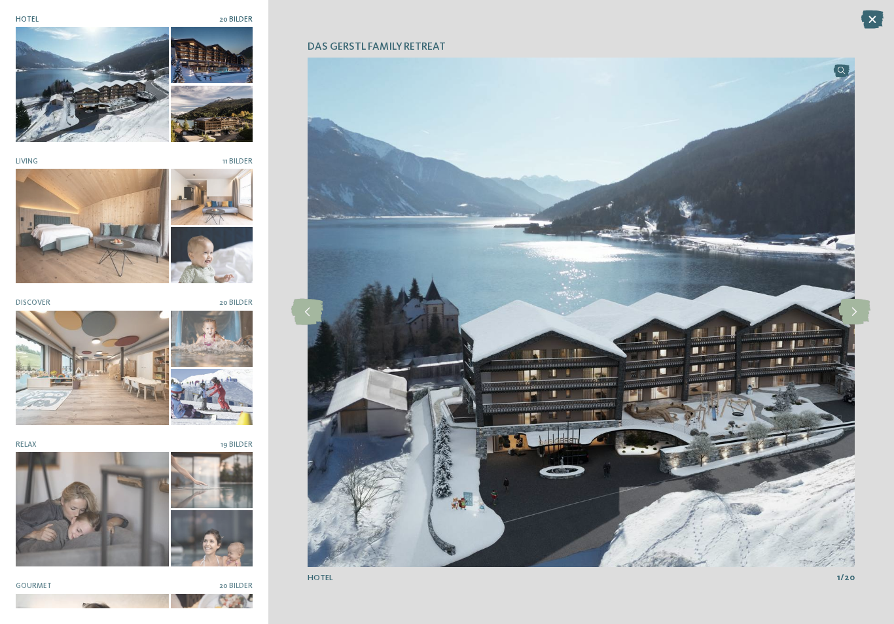
click at [863, 303] on icon at bounding box center [854, 312] width 32 height 26
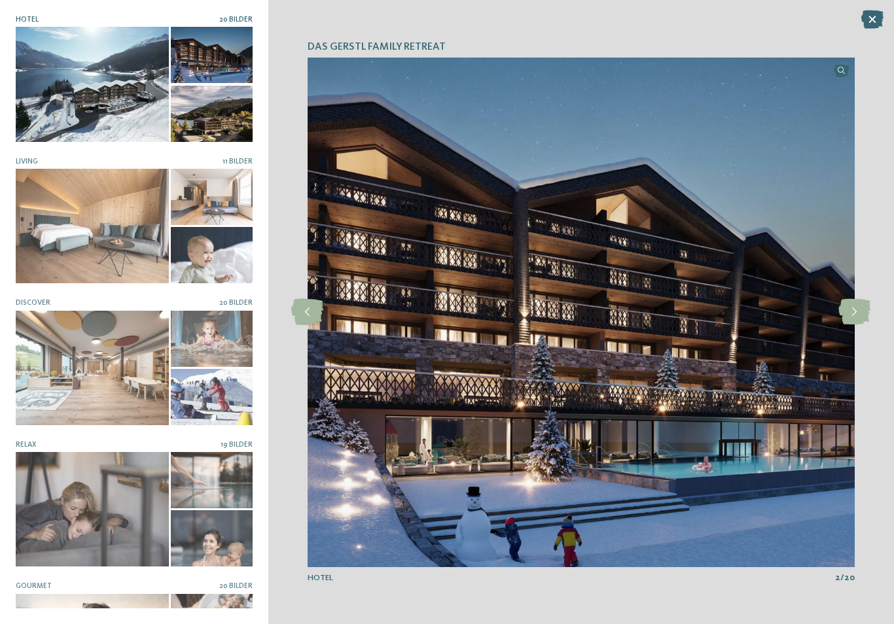
click at [852, 301] on icon at bounding box center [854, 312] width 32 height 26
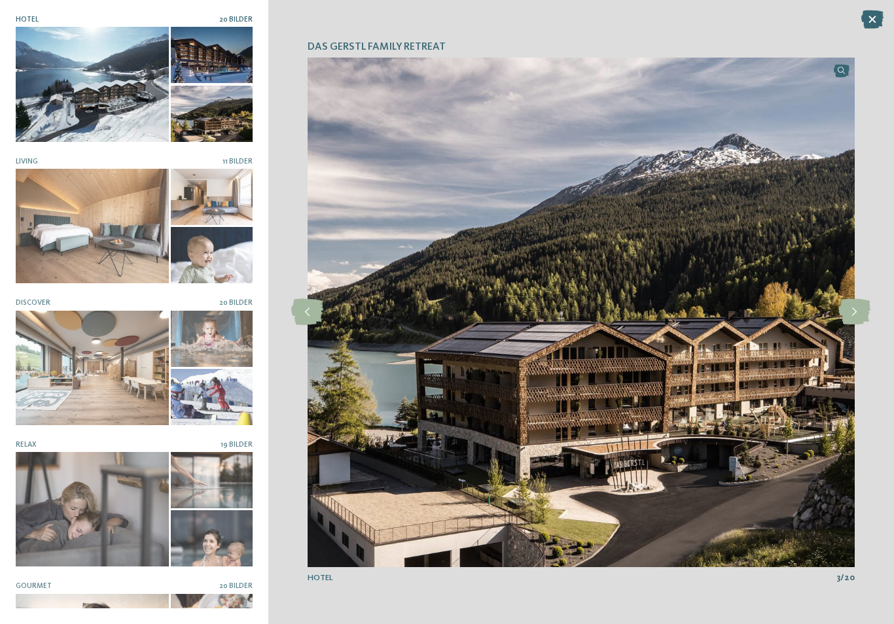
click at [851, 301] on icon at bounding box center [854, 312] width 32 height 26
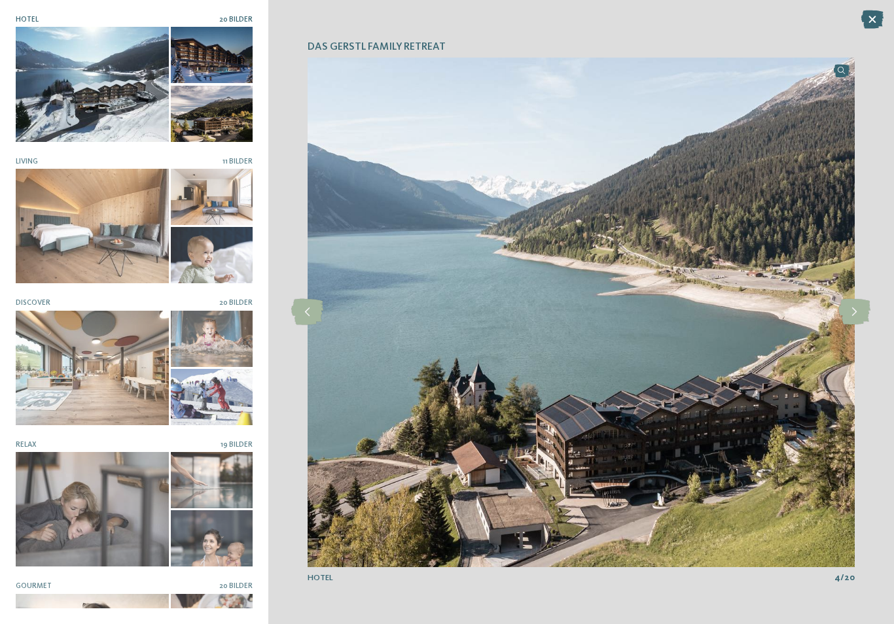
click at [846, 302] on icon at bounding box center [854, 312] width 32 height 26
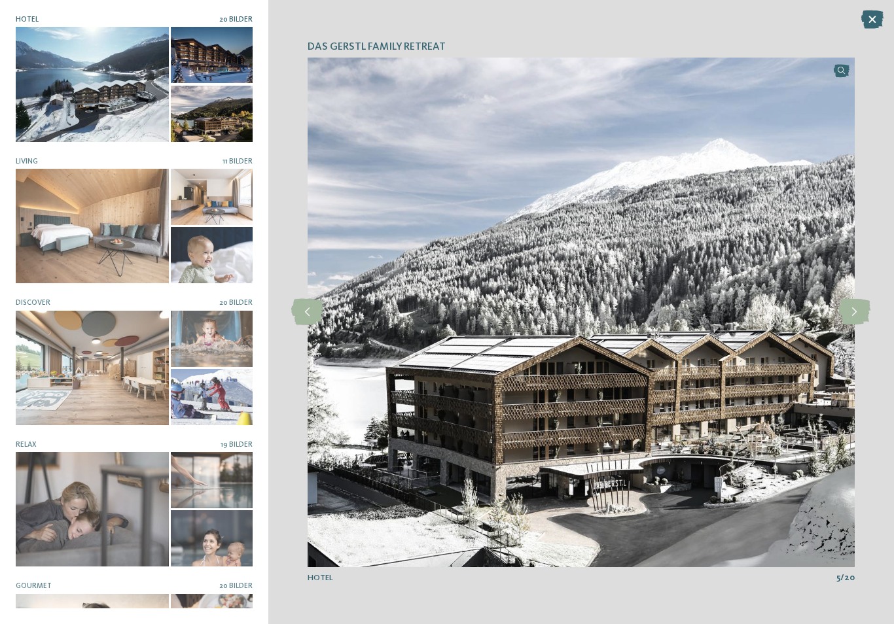
click at [846, 304] on icon at bounding box center [854, 312] width 32 height 26
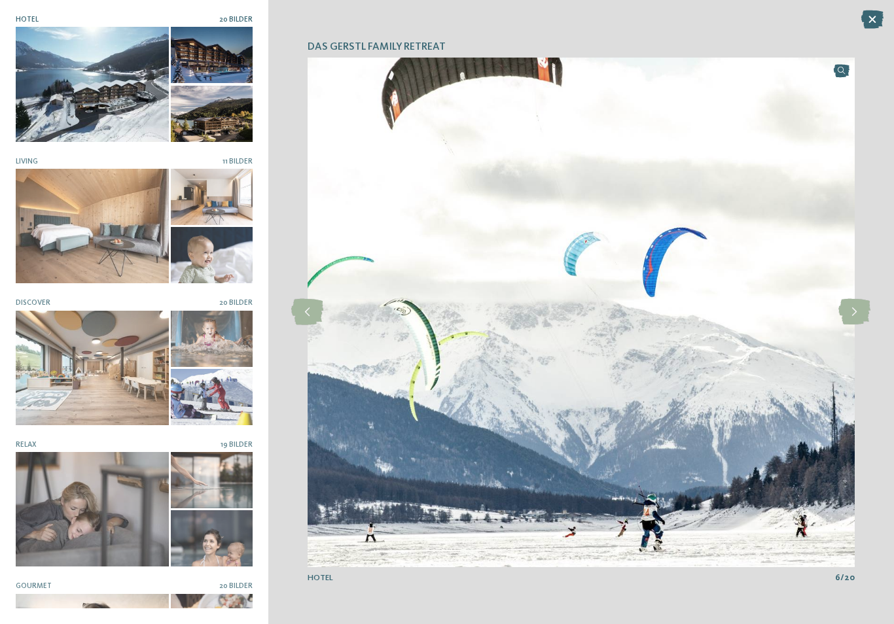
click at [848, 304] on icon at bounding box center [854, 312] width 32 height 26
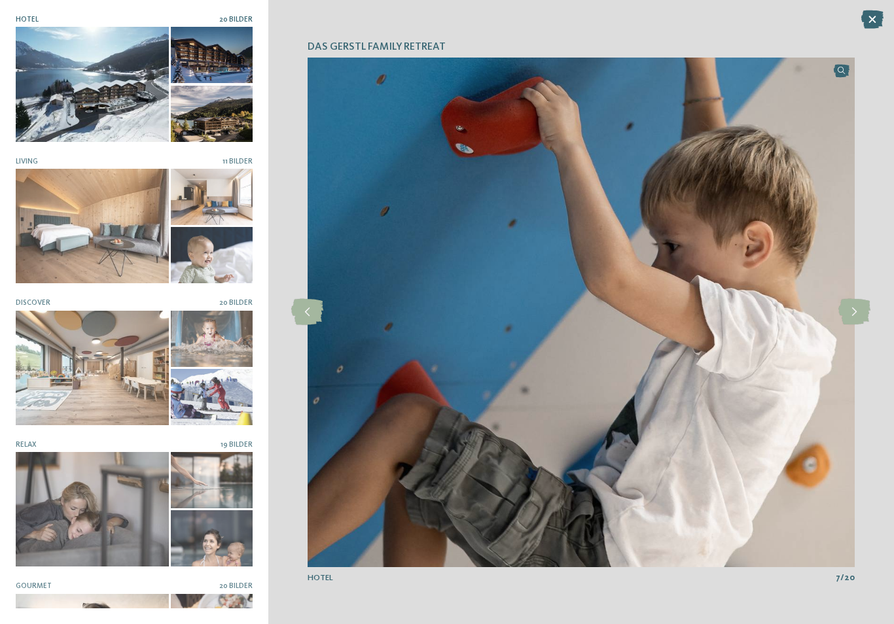
click at [850, 304] on icon at bounding box center [854, 312] width 32 height 26
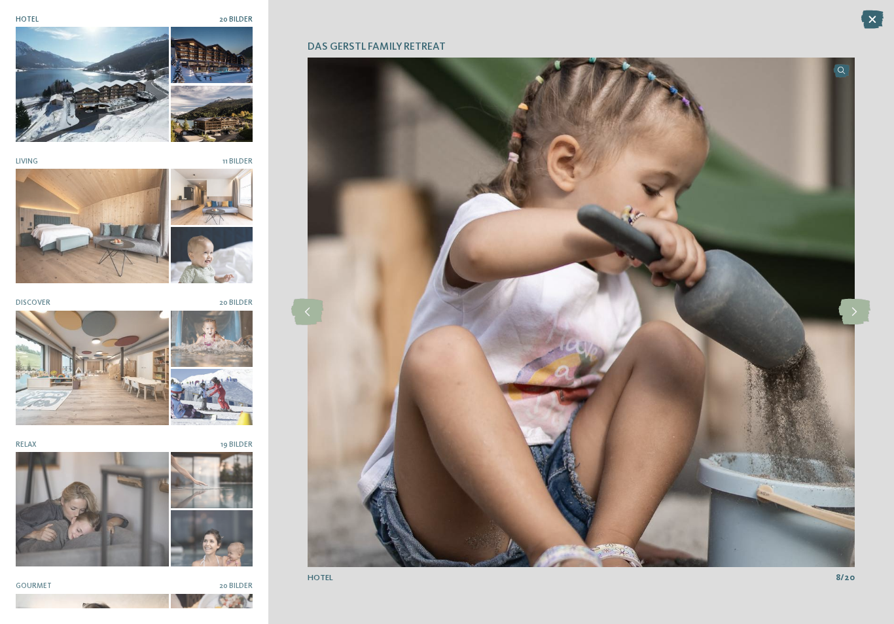
click at [846, 310] on icon at bounding box center [854, 312] width 32 height 26
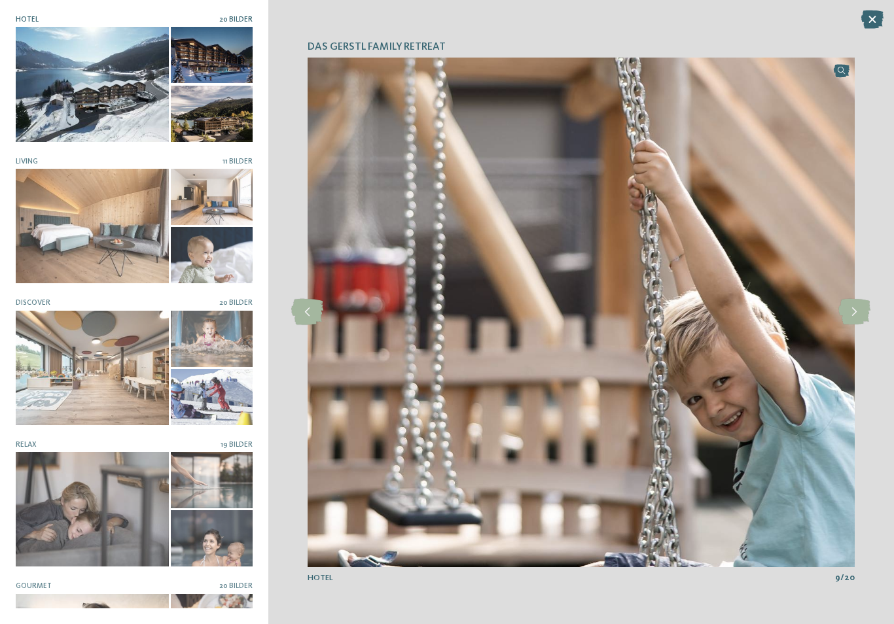
click at [850, 309] on icon at bounding box center [854, 312] width 32 height 26
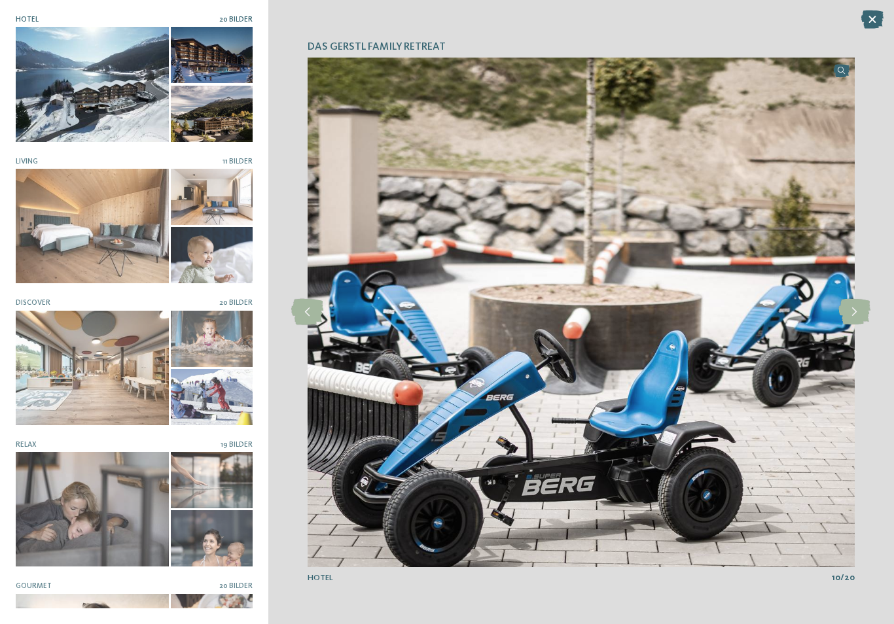
click at [851, 309] on icon at bounding box center [854, 312] width 32 height 26
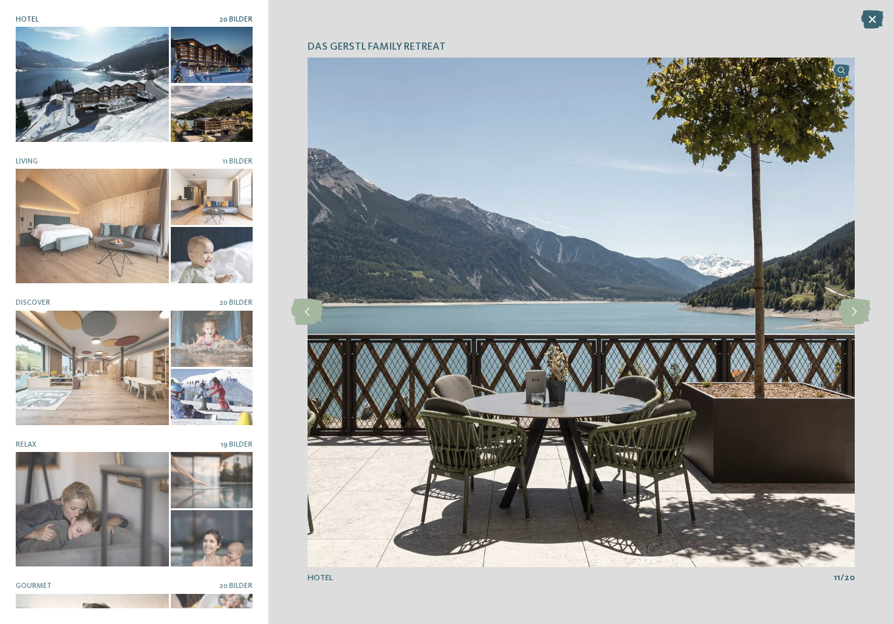
click at [854, 309] on icon at bounding box center [854, 312] width 32 height 26
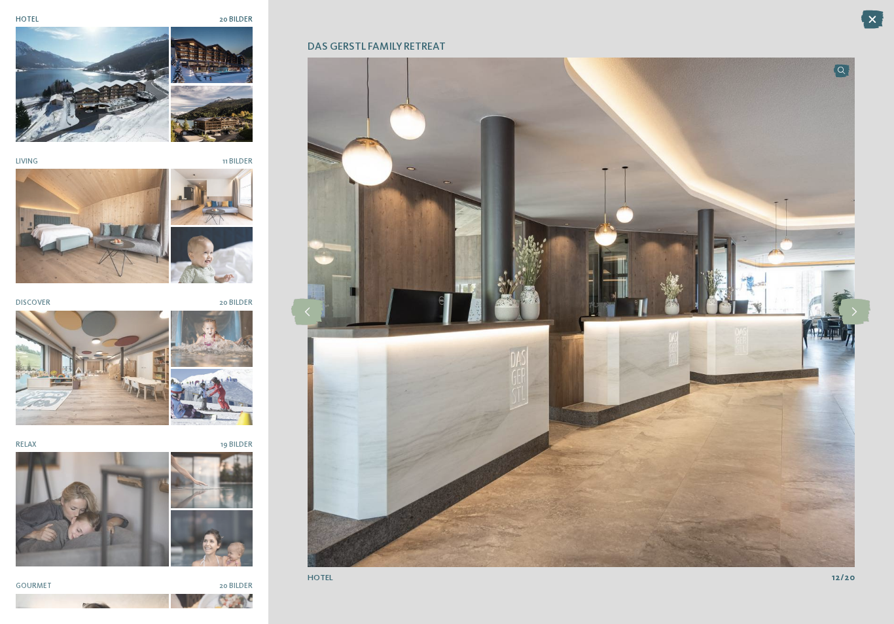
click at [856, 306] on icon at bounding box center [854, 312] width 32 height 26
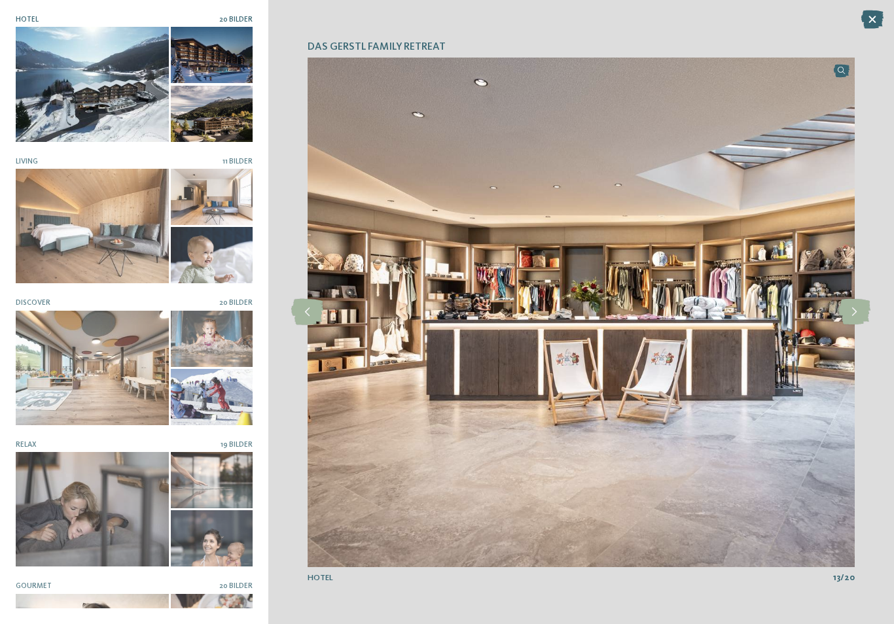
click at [855, 307] on icon at bounding box center [854, 312] width 32 height 26
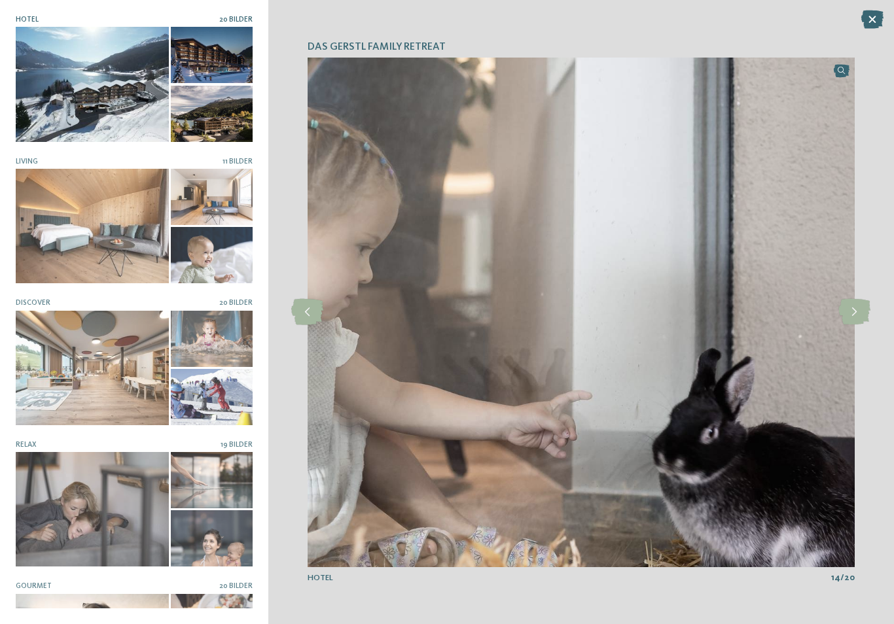
click at [871, 21] on icon at bounding box center [872, 19] width 22 height 18
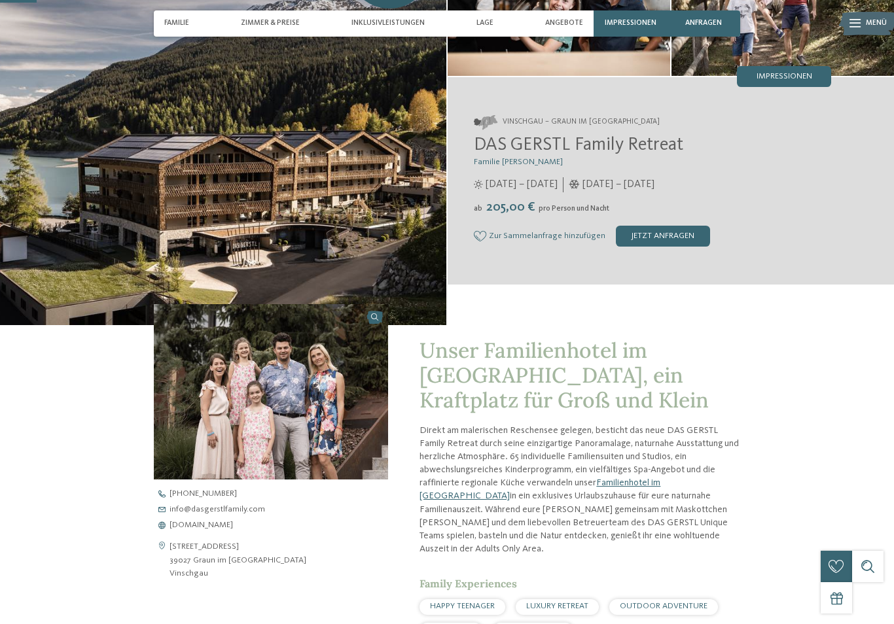
scroll to position [0, 0]
